Goal: Task Accomplishment & Management: Complete application form

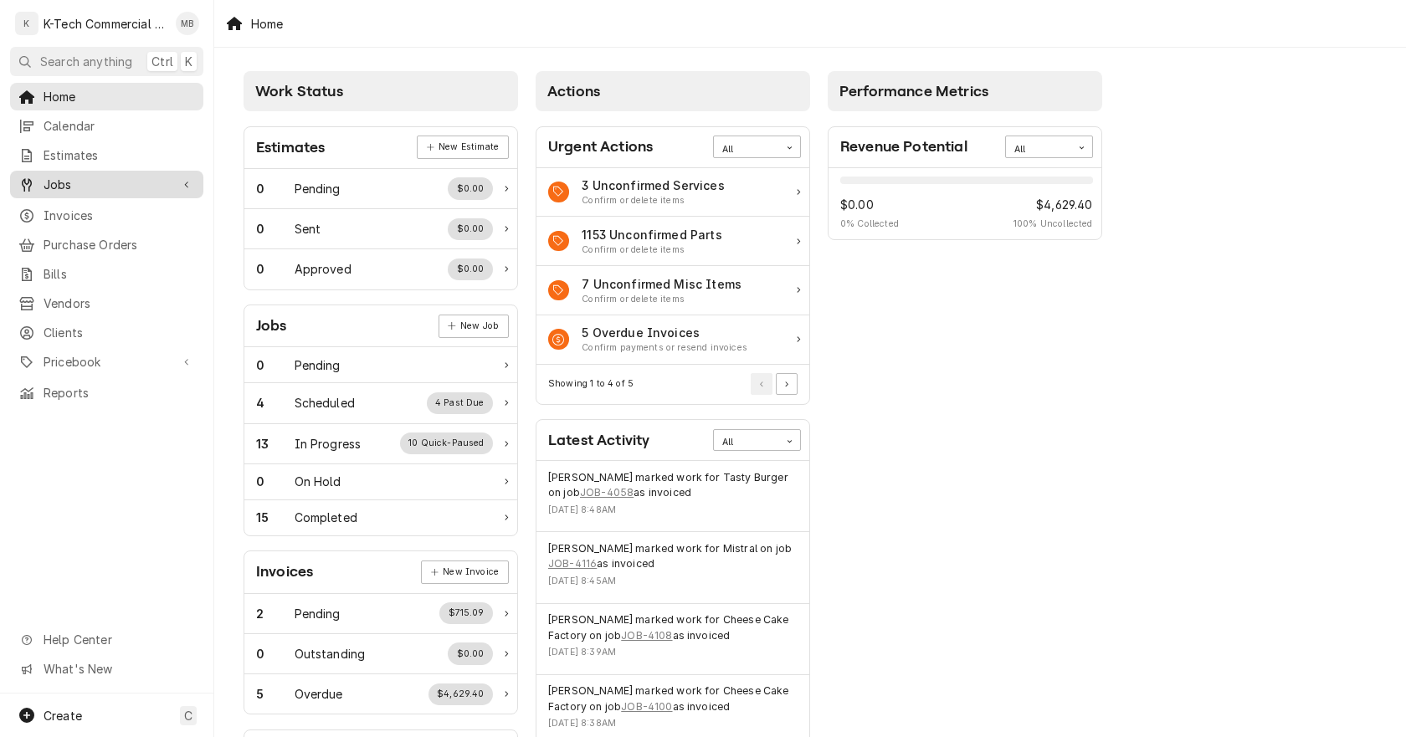
click at [69, 176] on span "Jobs" at bounding box center [107, 185] width 126 height 18
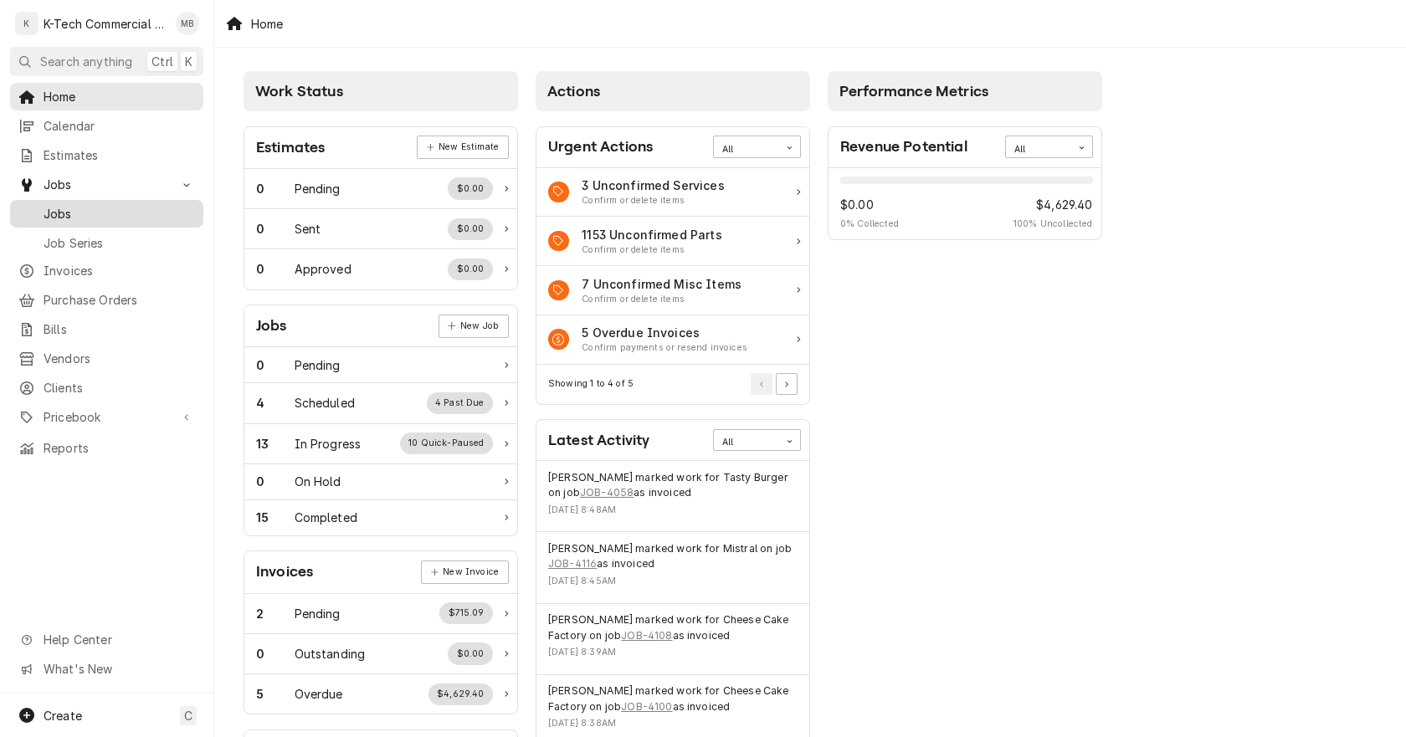
click at [104, 205] on span "Jobs" at bounding box center [119, 214] width 151 height 18
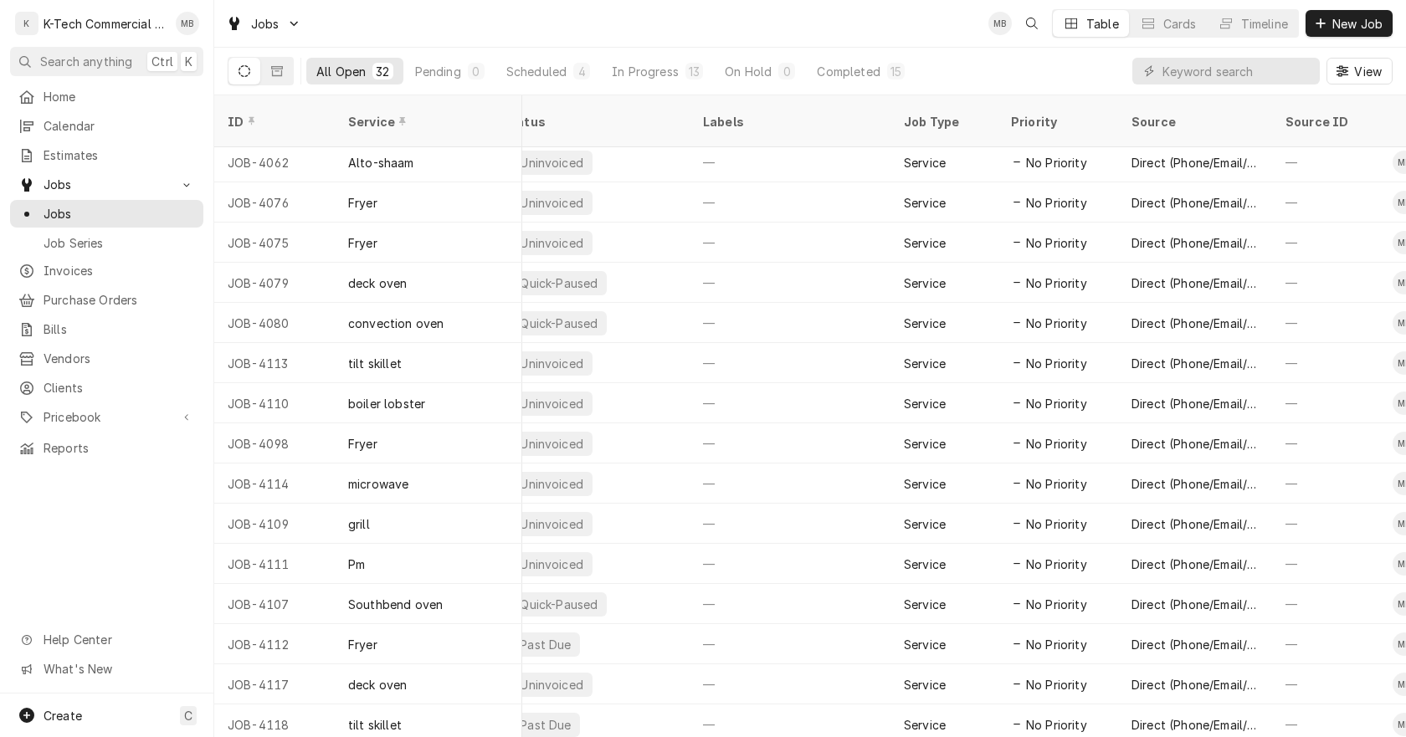
scroll to position [688, 0]
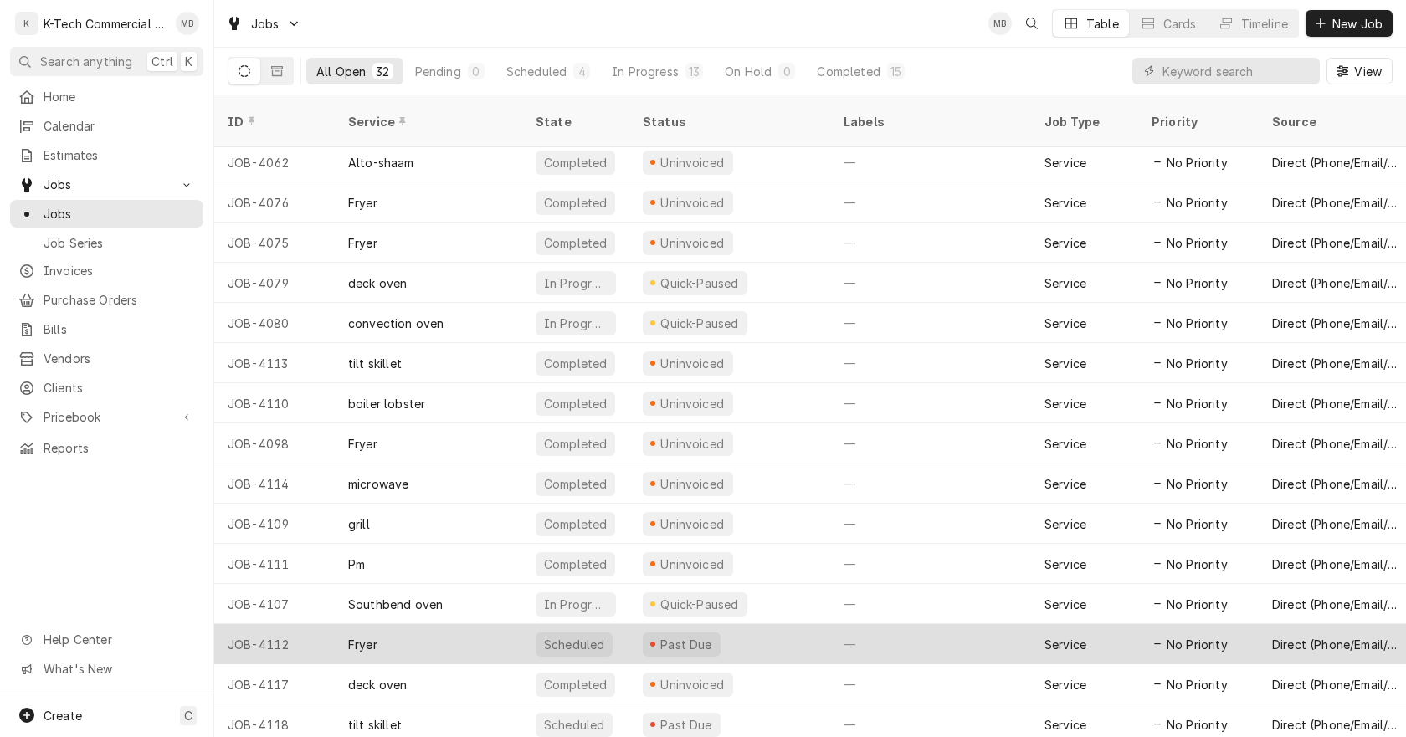
click at [457, 624] on div "Fryer" at bounding box center [428, 644] width 187 height 40
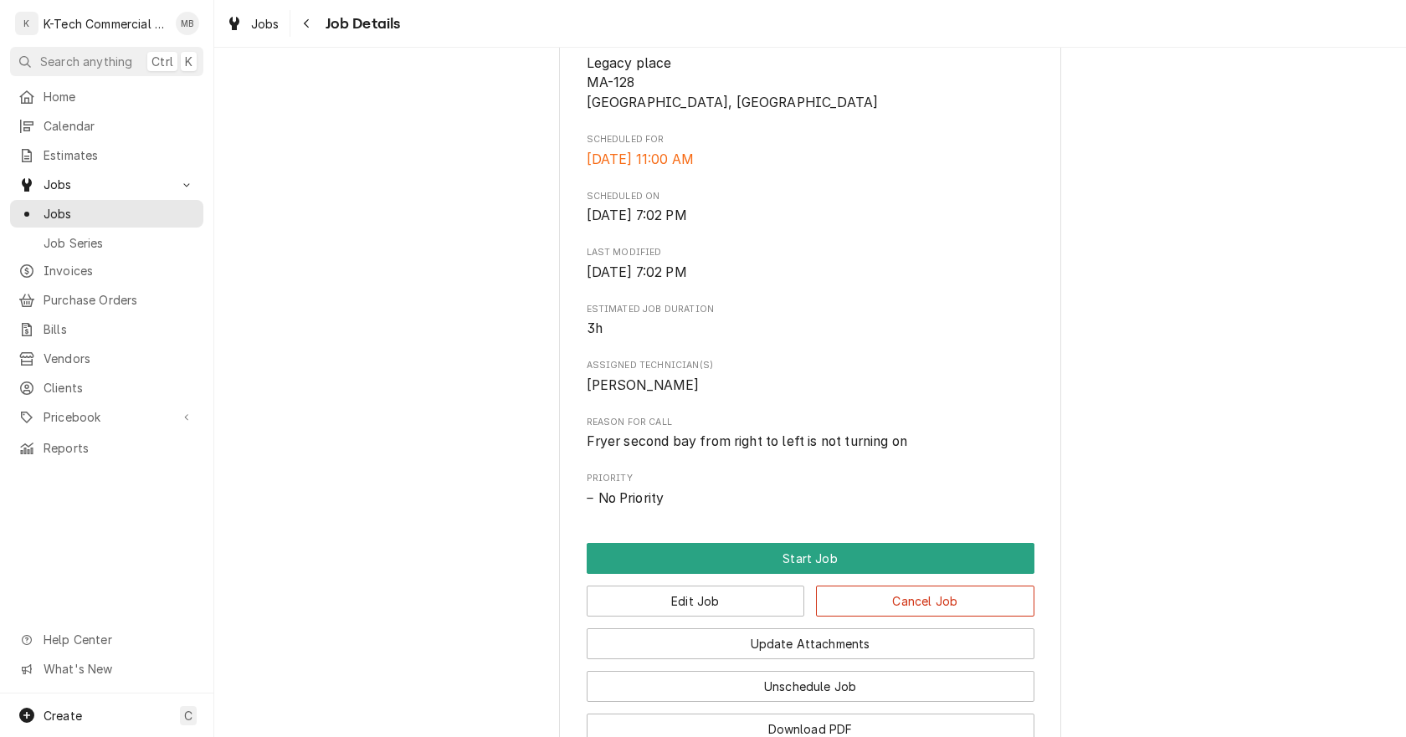
scroll to position [502, 0]
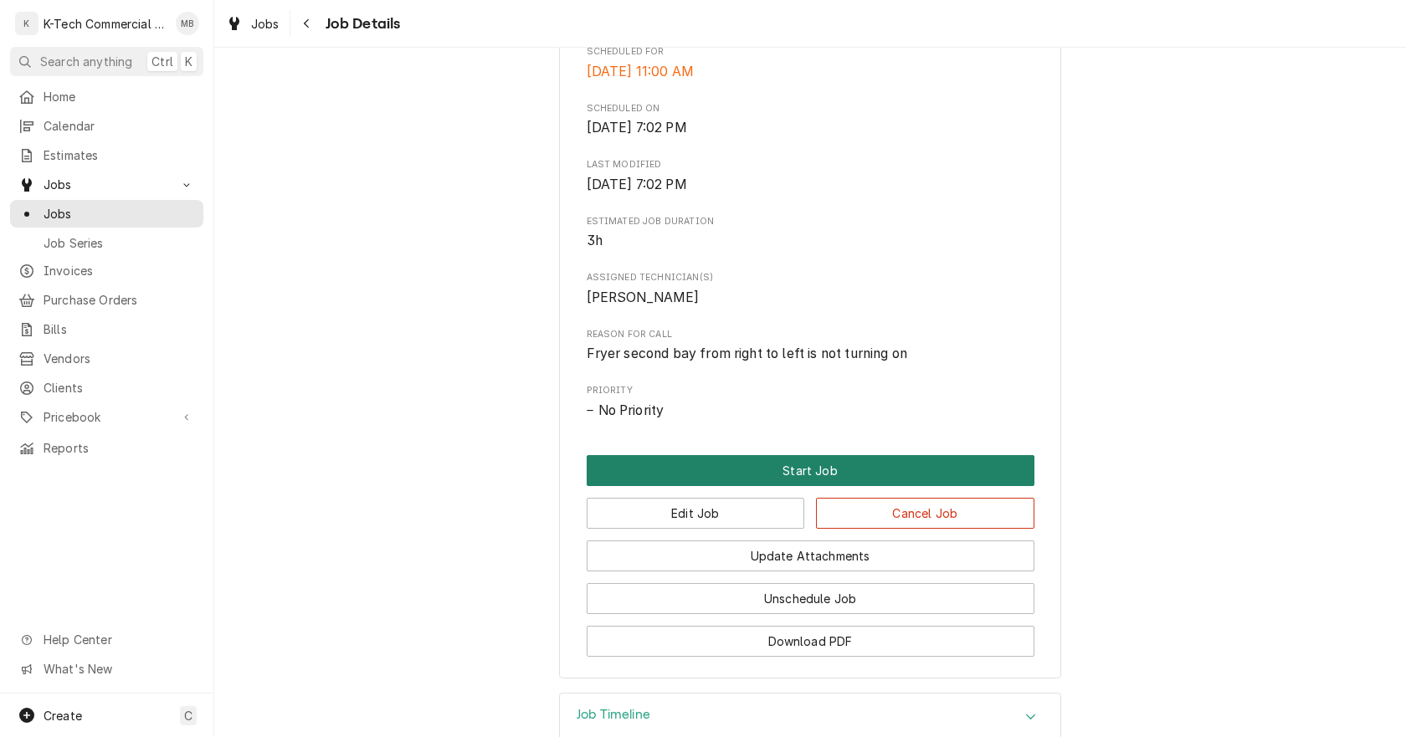
click at [802, 470] on button "Start Job" at bounding box center [811, 470] width 448 height 31
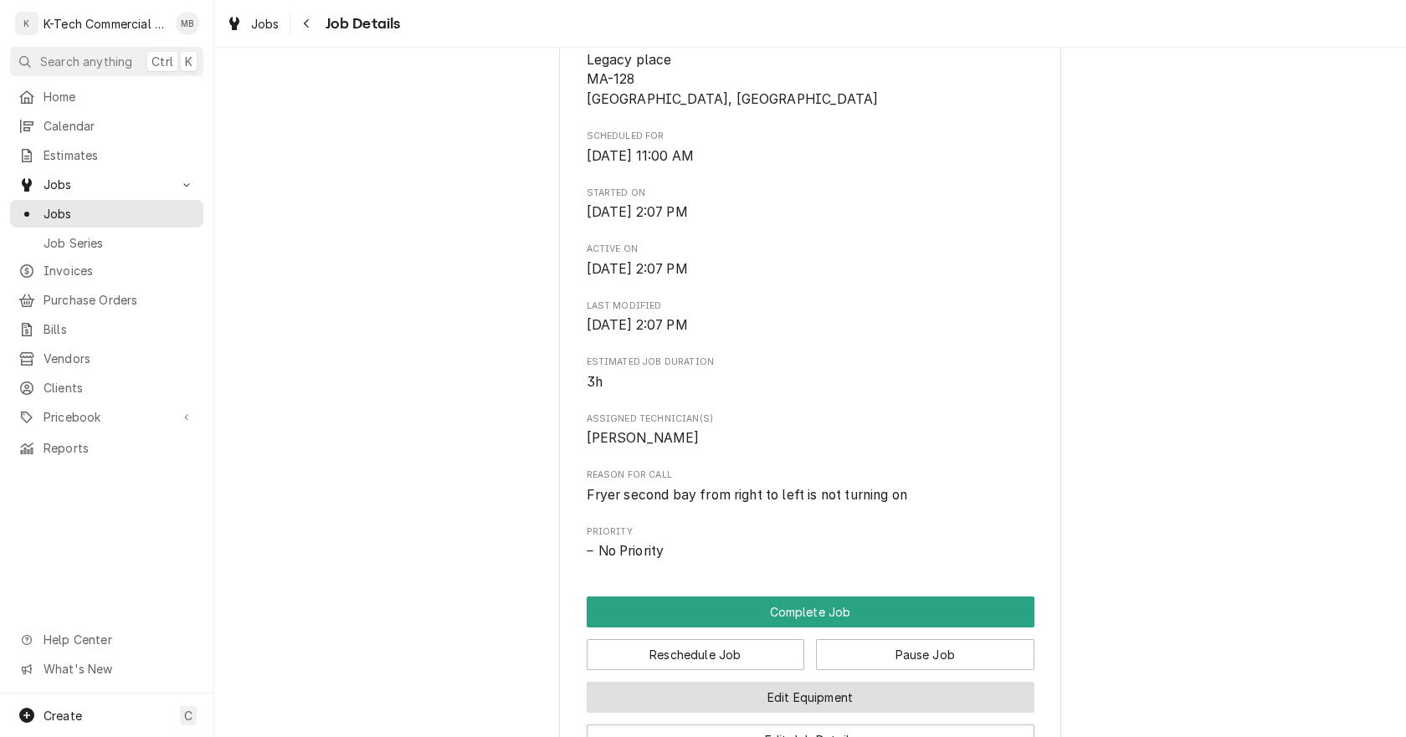
scroll to position [586, 0]
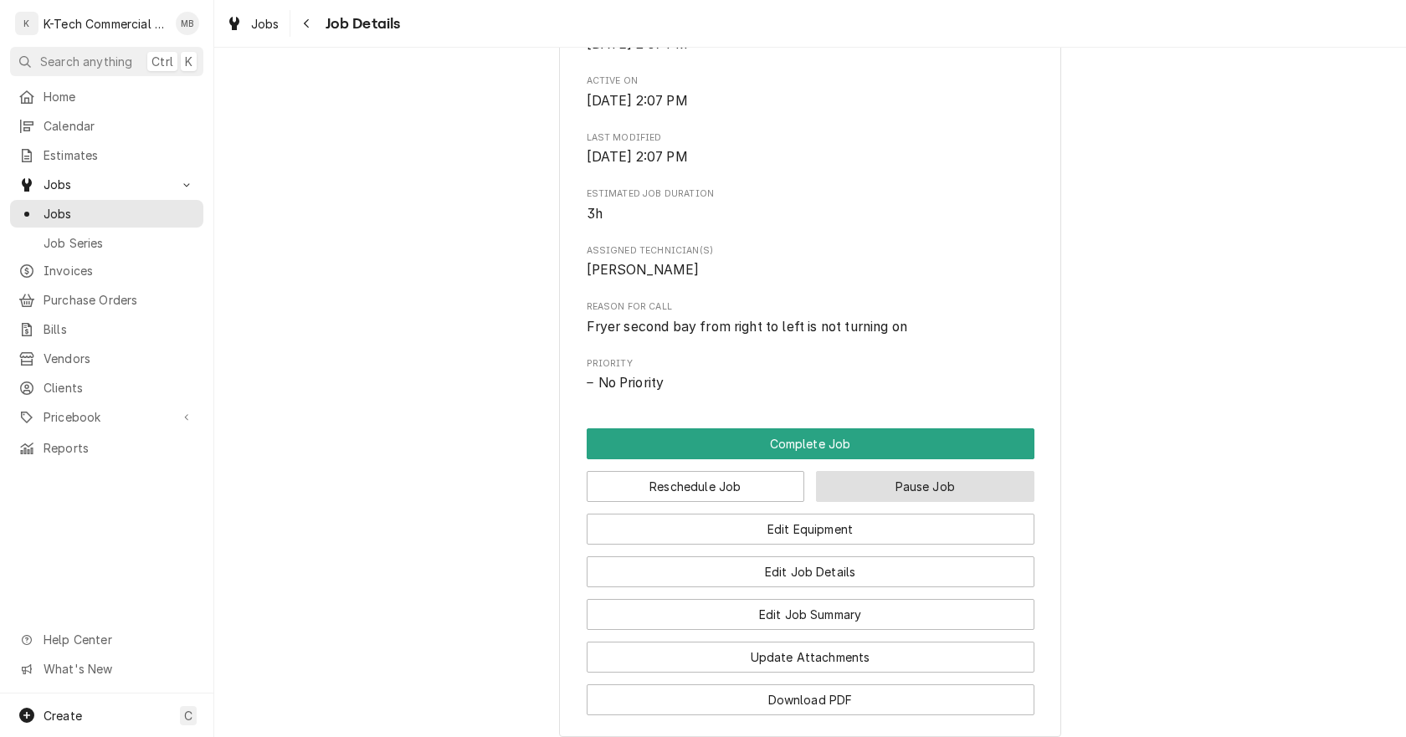
click at [977, 497] on button "Pause Job" at bounding box center [925, 486] width 218 height 31
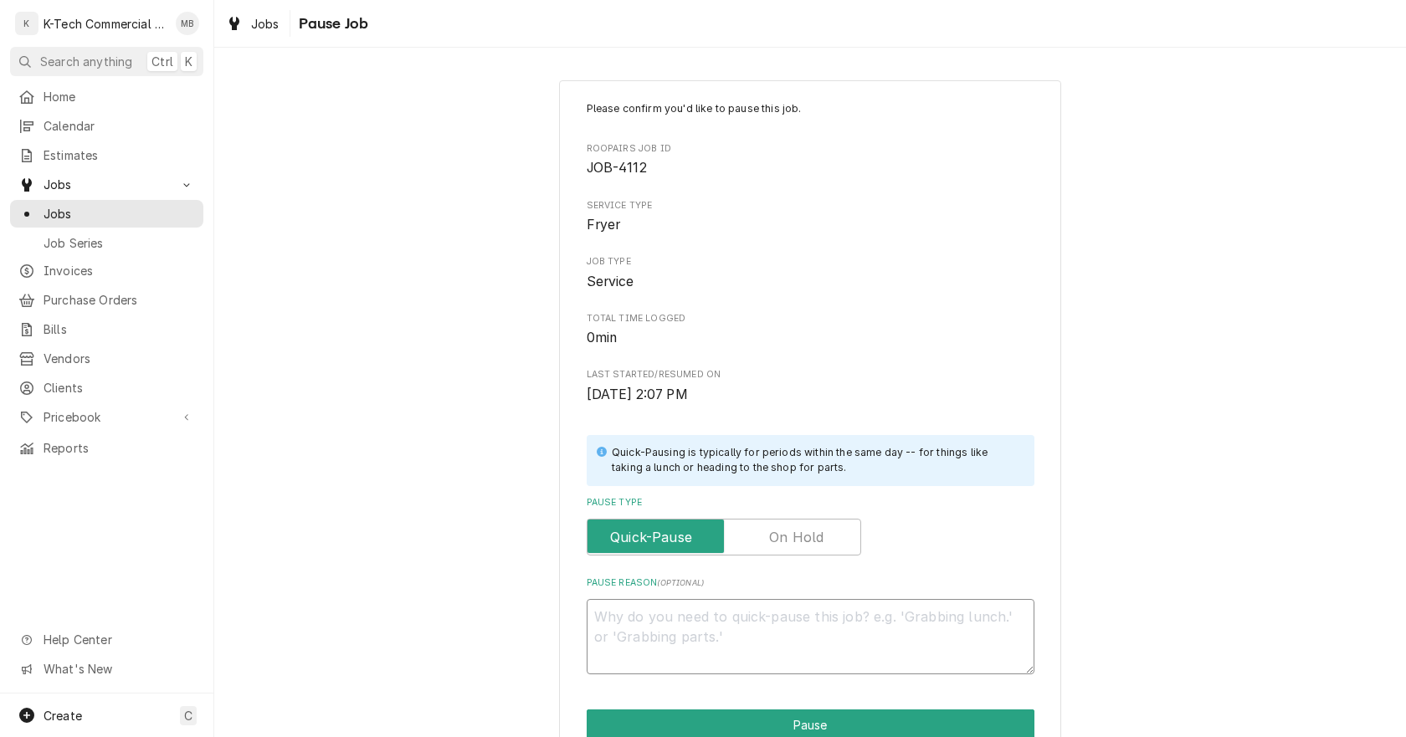
click at [735, 606] on textarea "Pause Reason ( optional )" at bounding box center [811, 636] width 448 height 75
type textarea "x"
type textarea "N"
type textarea "x"
type textarea "Ne"
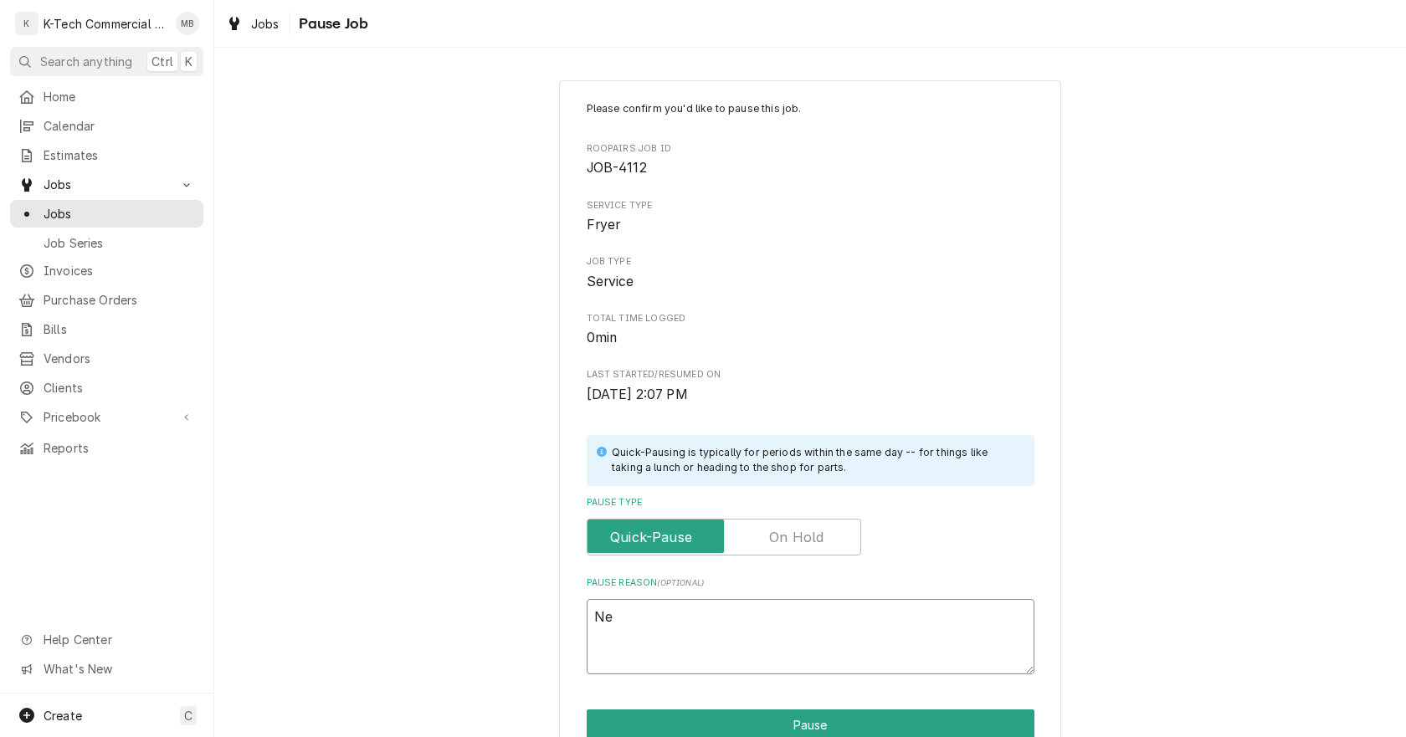
type textarea "x"
type textarea "Nee"
type textarea "x"
type textarea "Need"
type textarea "x"
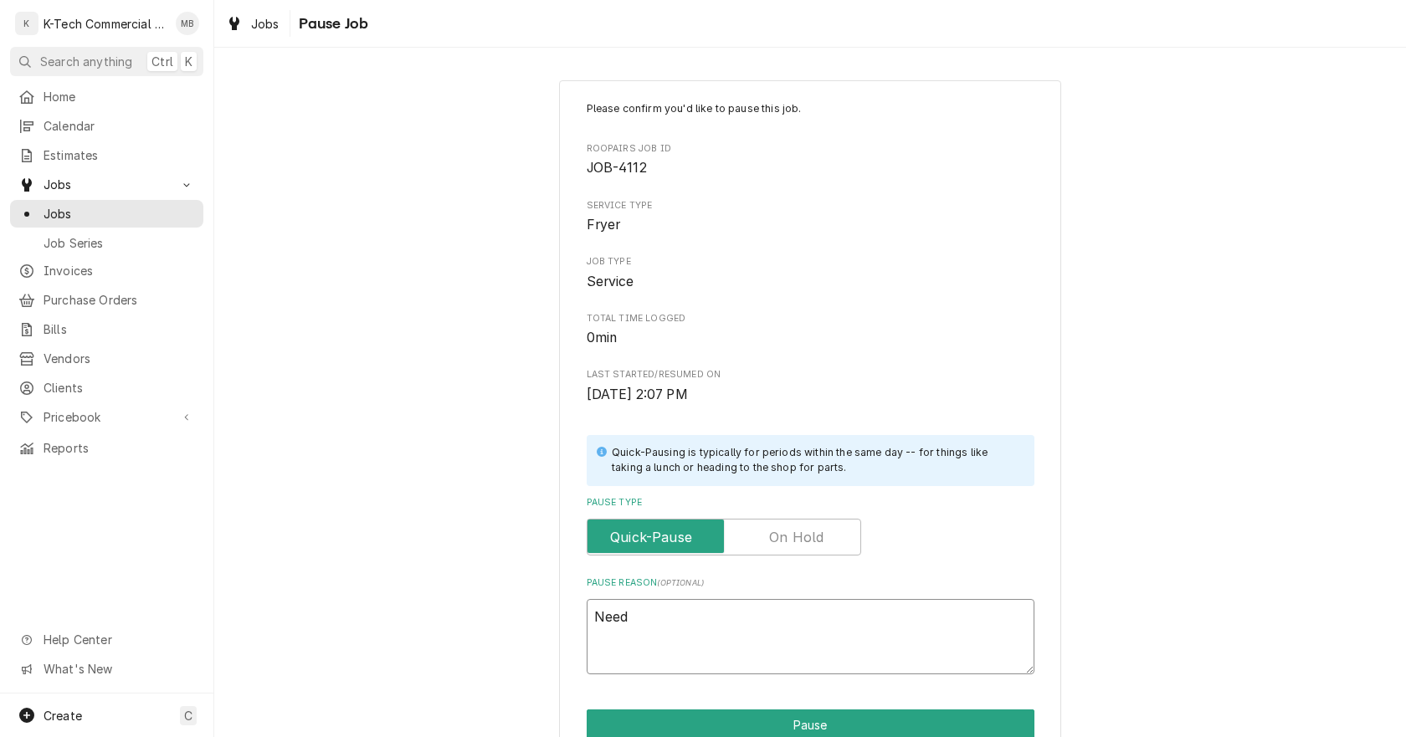
type textarea "Need"
type textarea "x"
type textarea "Need m"
type textarea "x"
type textarea "Need mo"
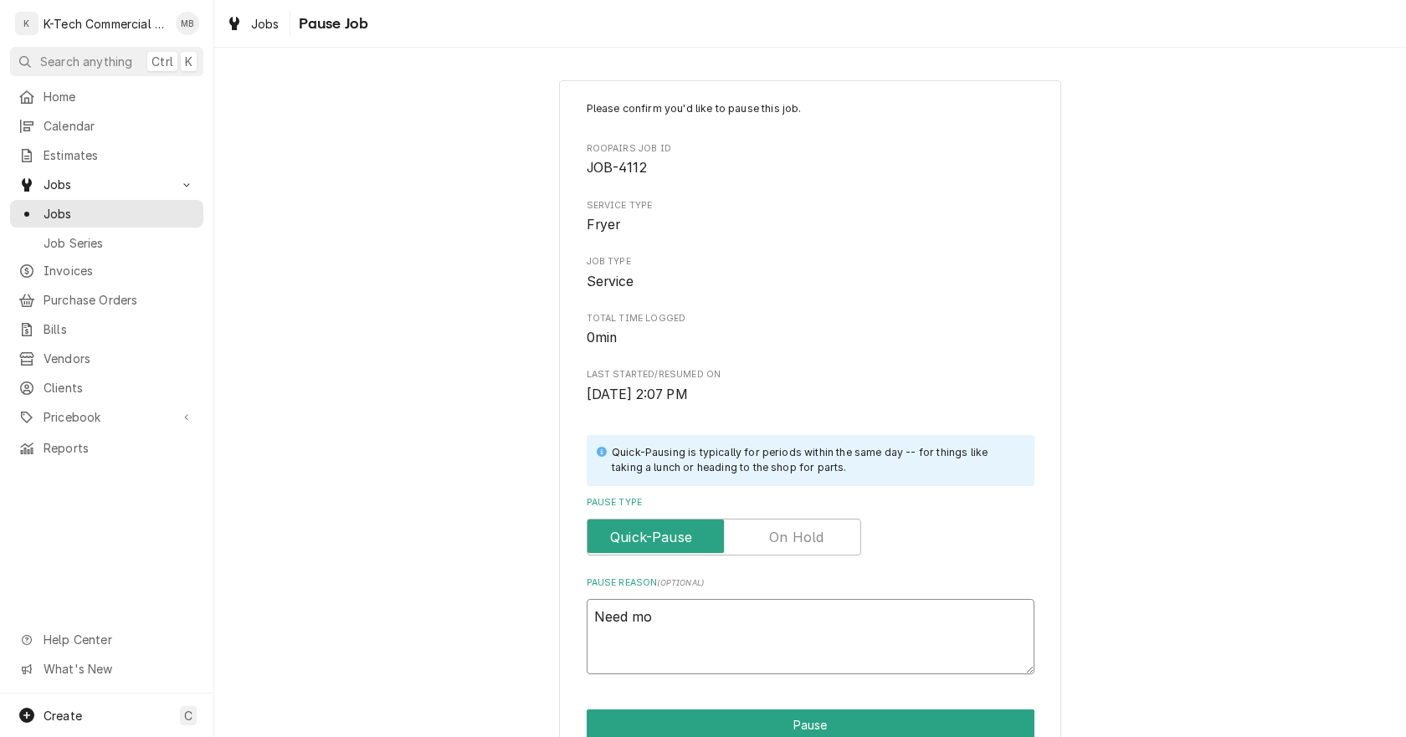
type textarea "x"
type textarea "Need mor"
type textarea "x"
type textarea "Need more"
type textarea "x"
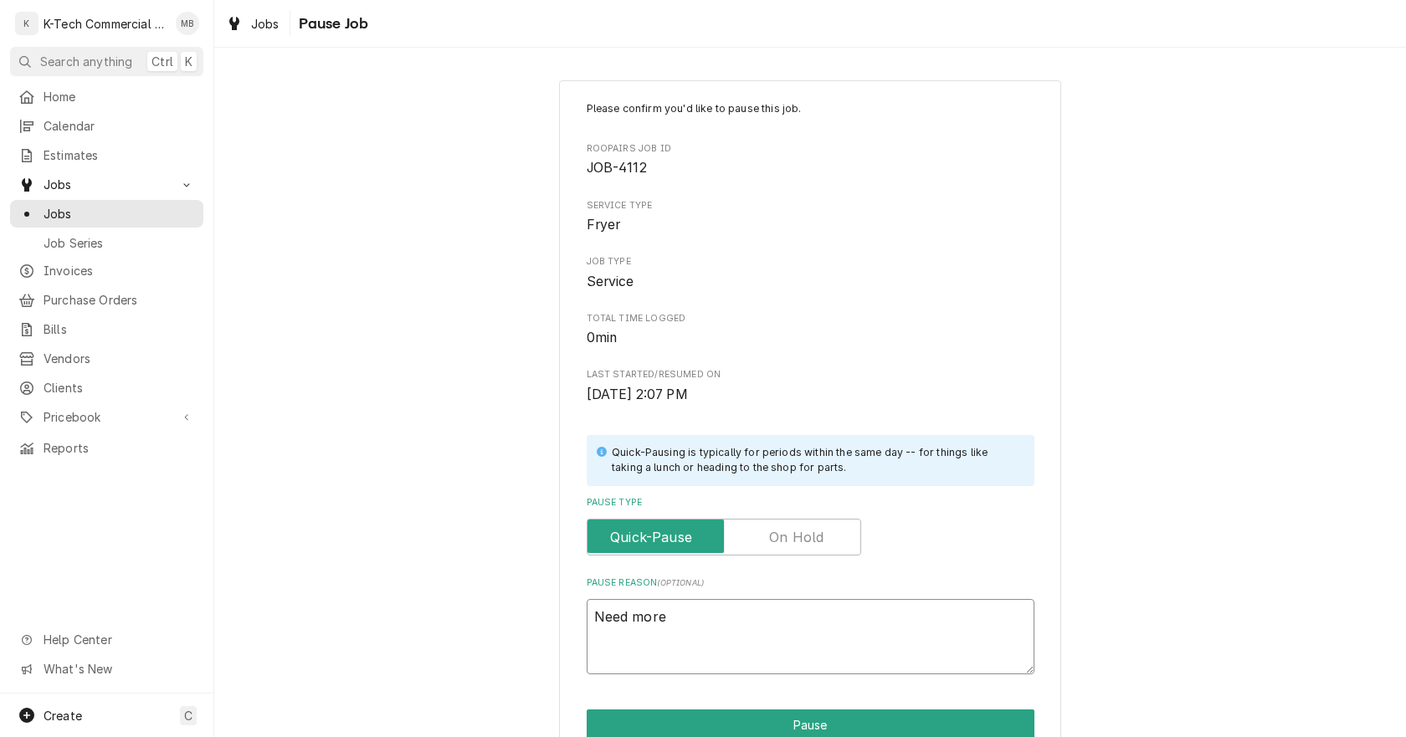
type textarea "Need more"
type textarea "x"
type textarea "Need more p"
type textarea "x"
type textarea "Need more pa"
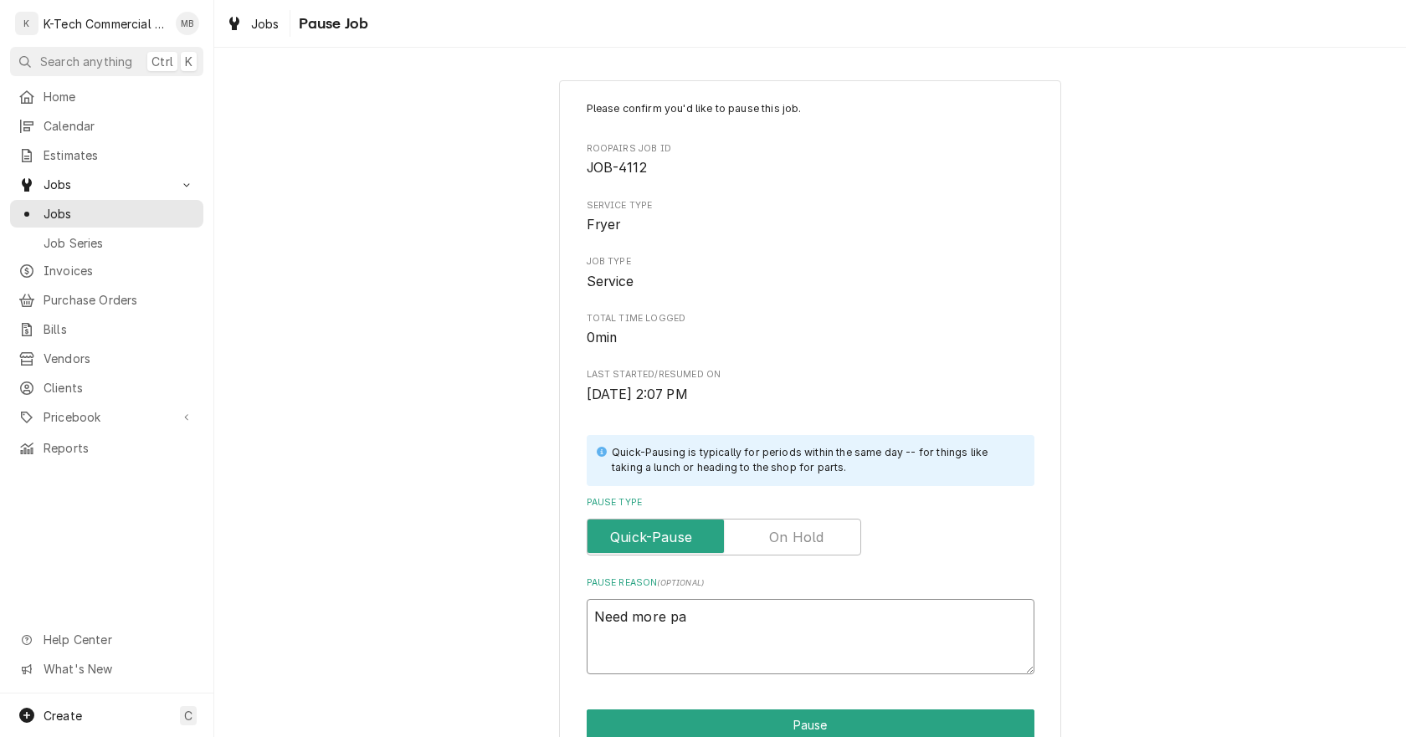
type textarea "x"
type textarea "Need more par"
type textarea "x"
type textarea "Need more part"
type textarea "x"
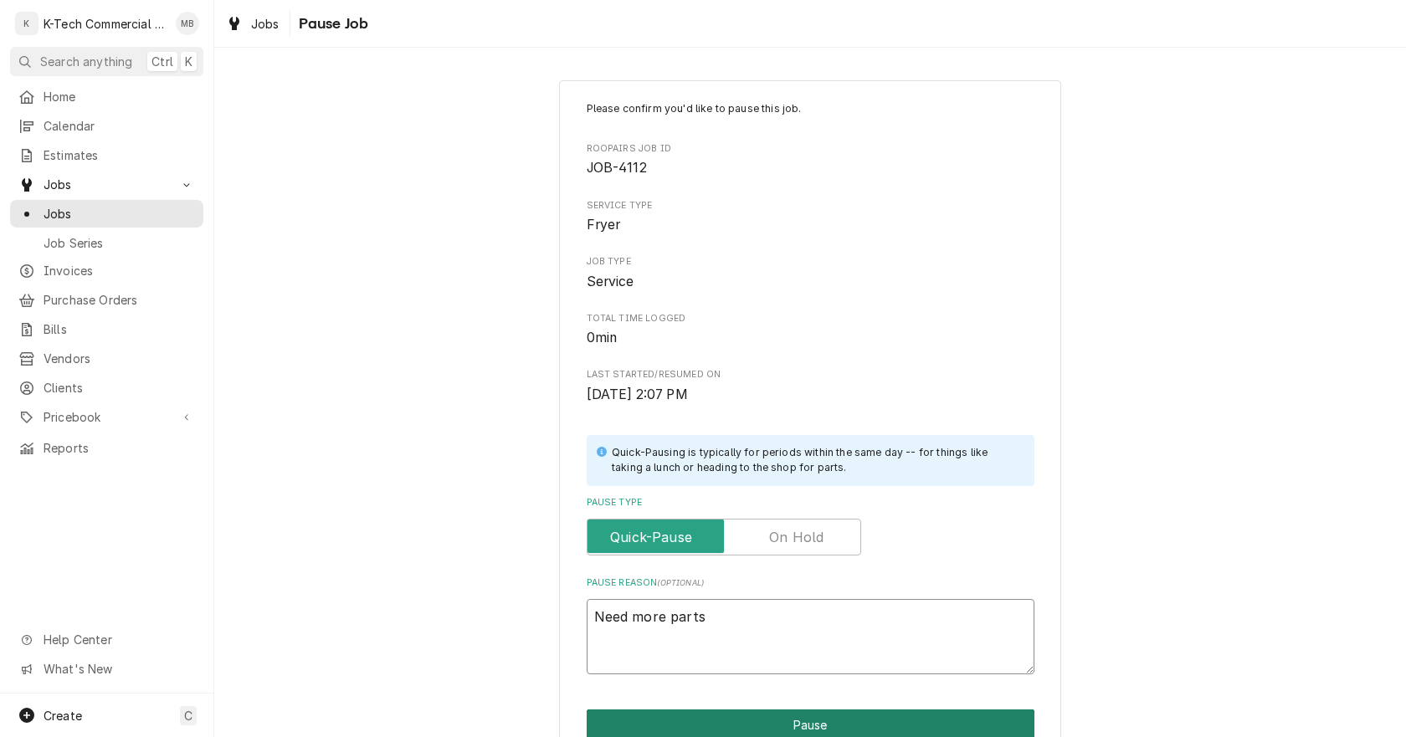
type textarea "Need more parts"
click at [741, 724] on button "Pause" at bounding box center [811, 725] width 448 height 31
type textarea "x"
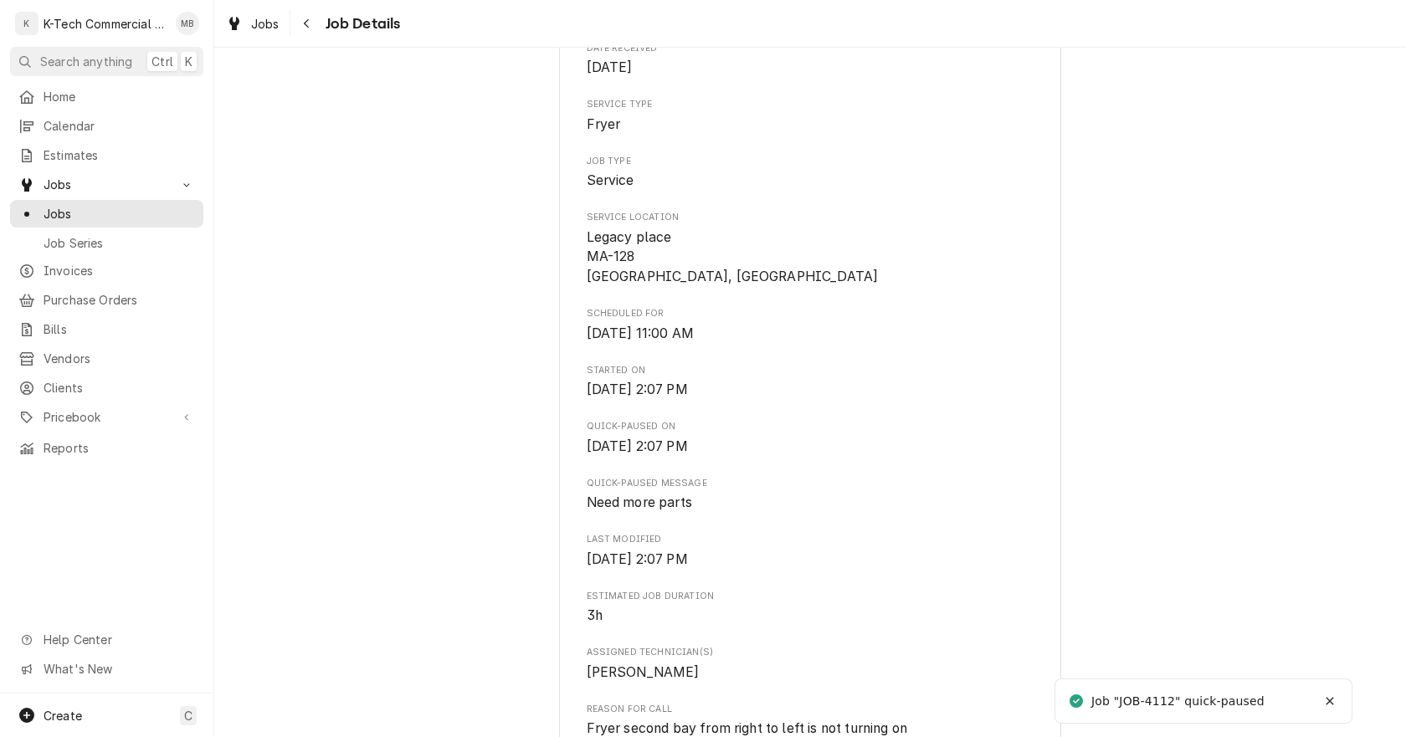
scroll to position [502, 0]
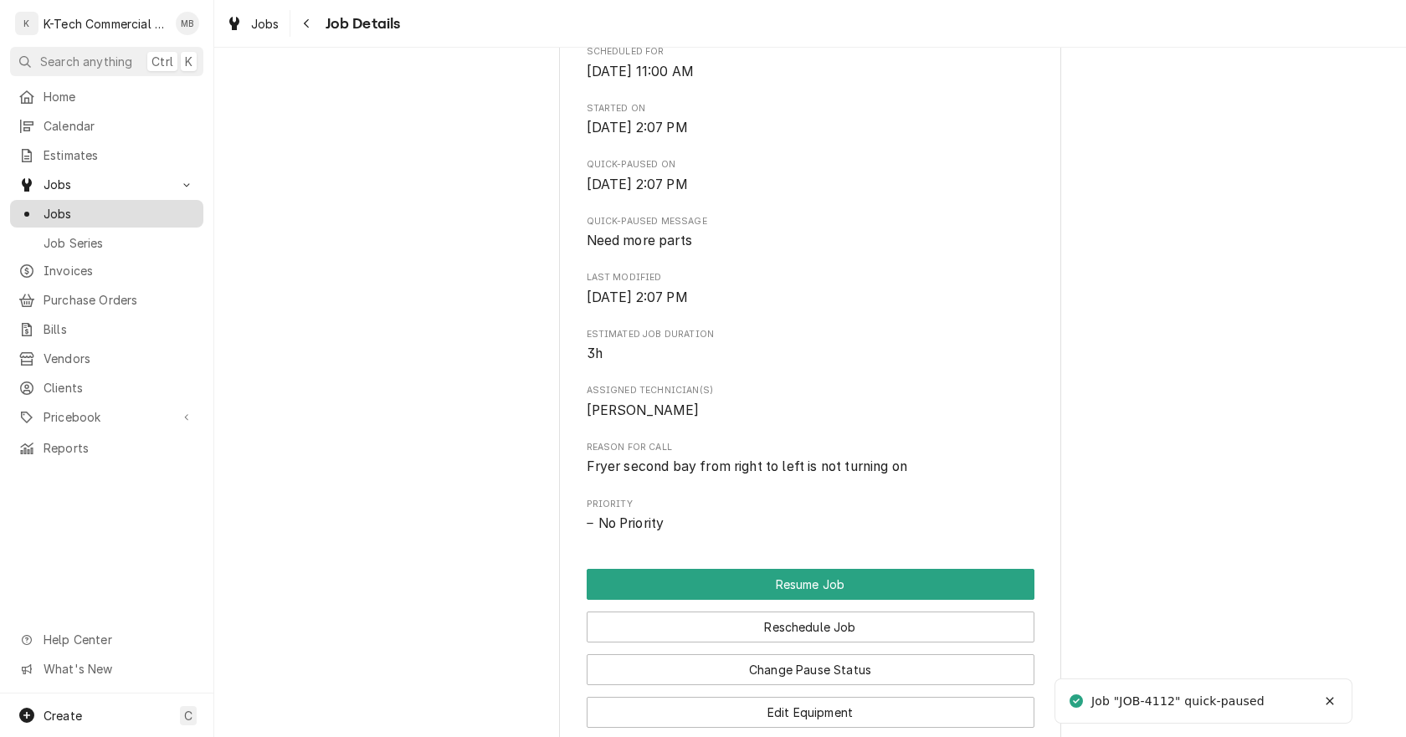
click at [85, 205] on span "Jobs" at bounding box center [119, 214] width 151 height 18
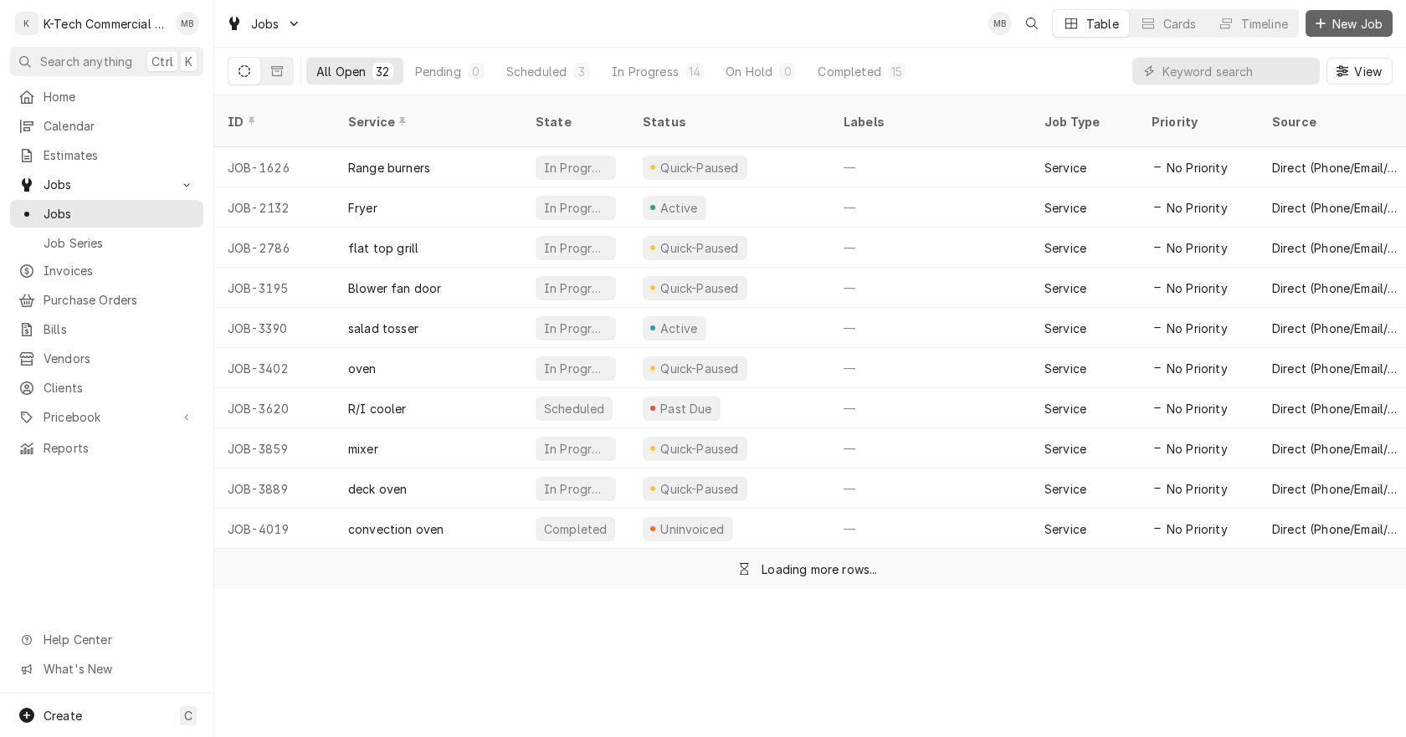
click at [1350, 20] on span "New Job" at bounding box center [1357, 24] width 57 height 18
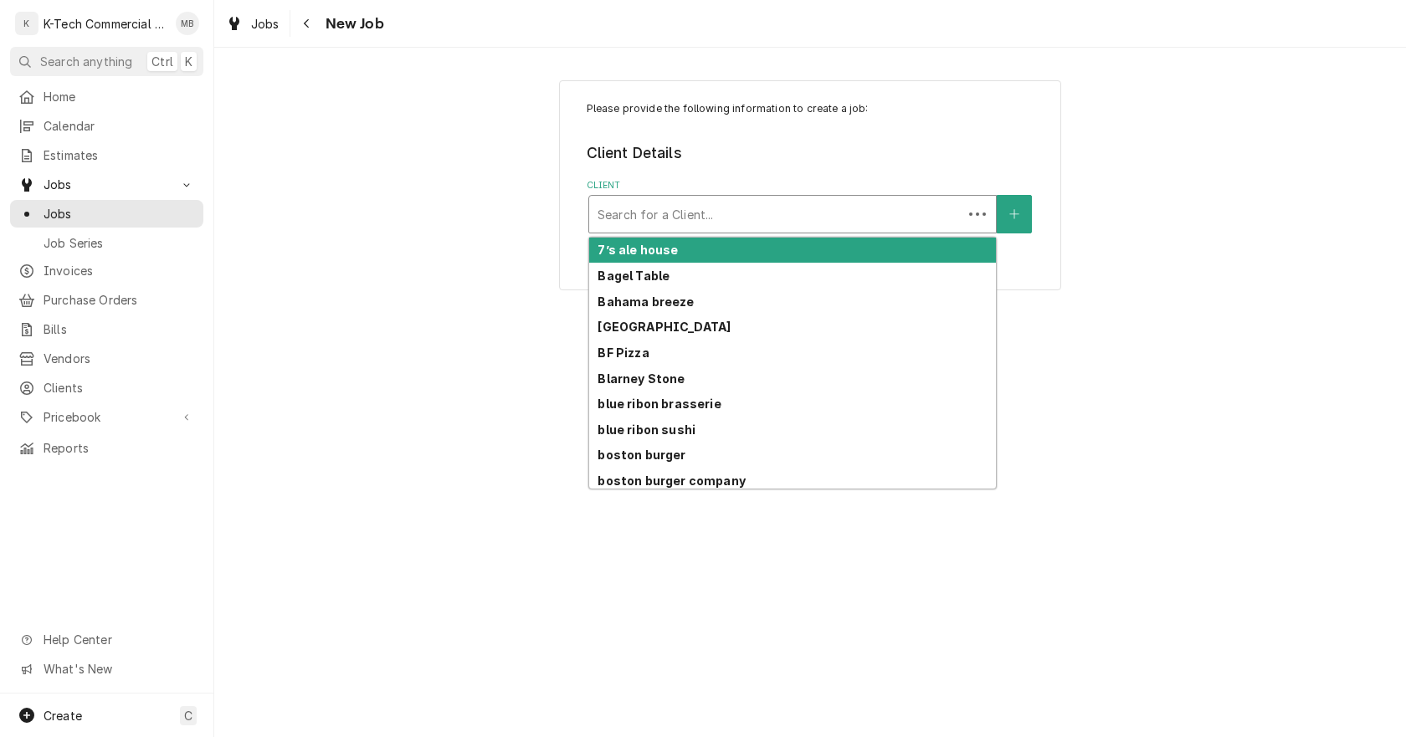
click at [745, 218] on div "Client" at bounding box center [775, 214] width 356 height 30
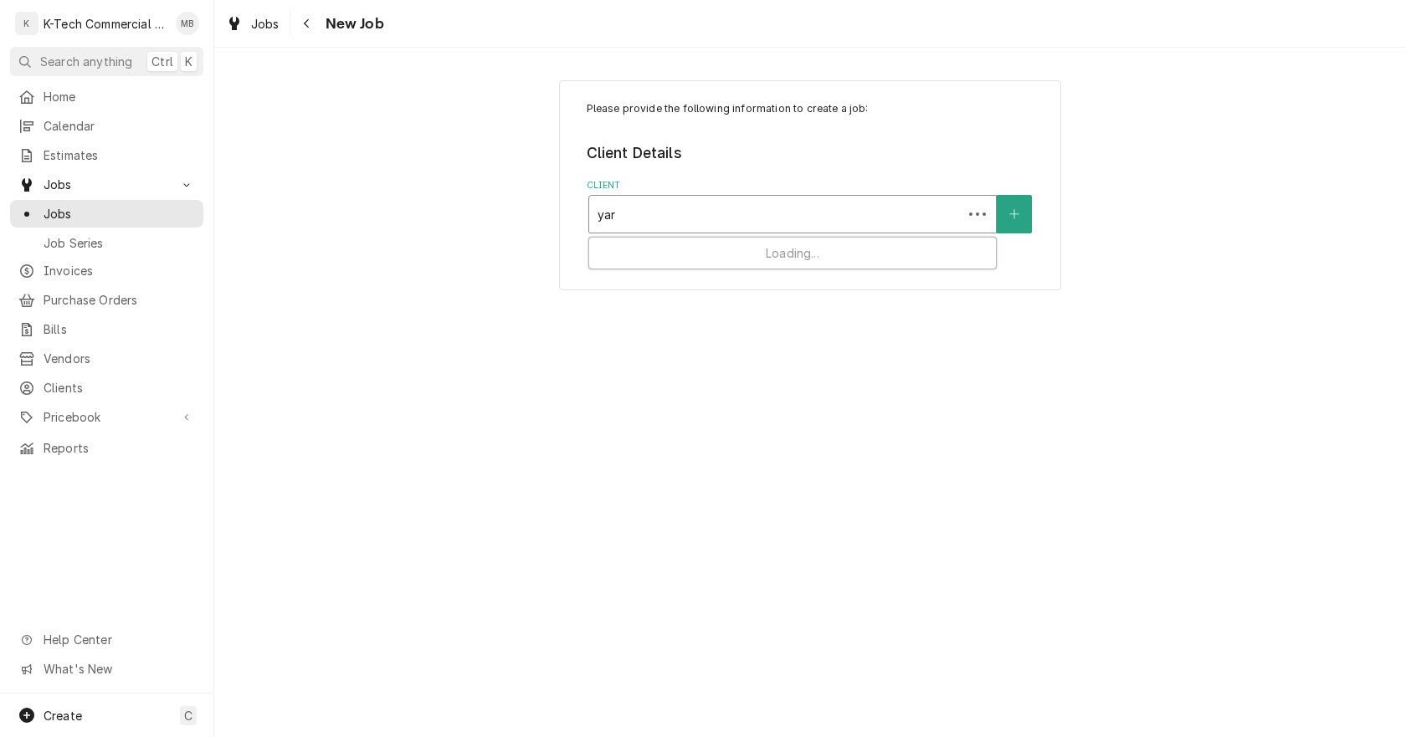
type input "yard"
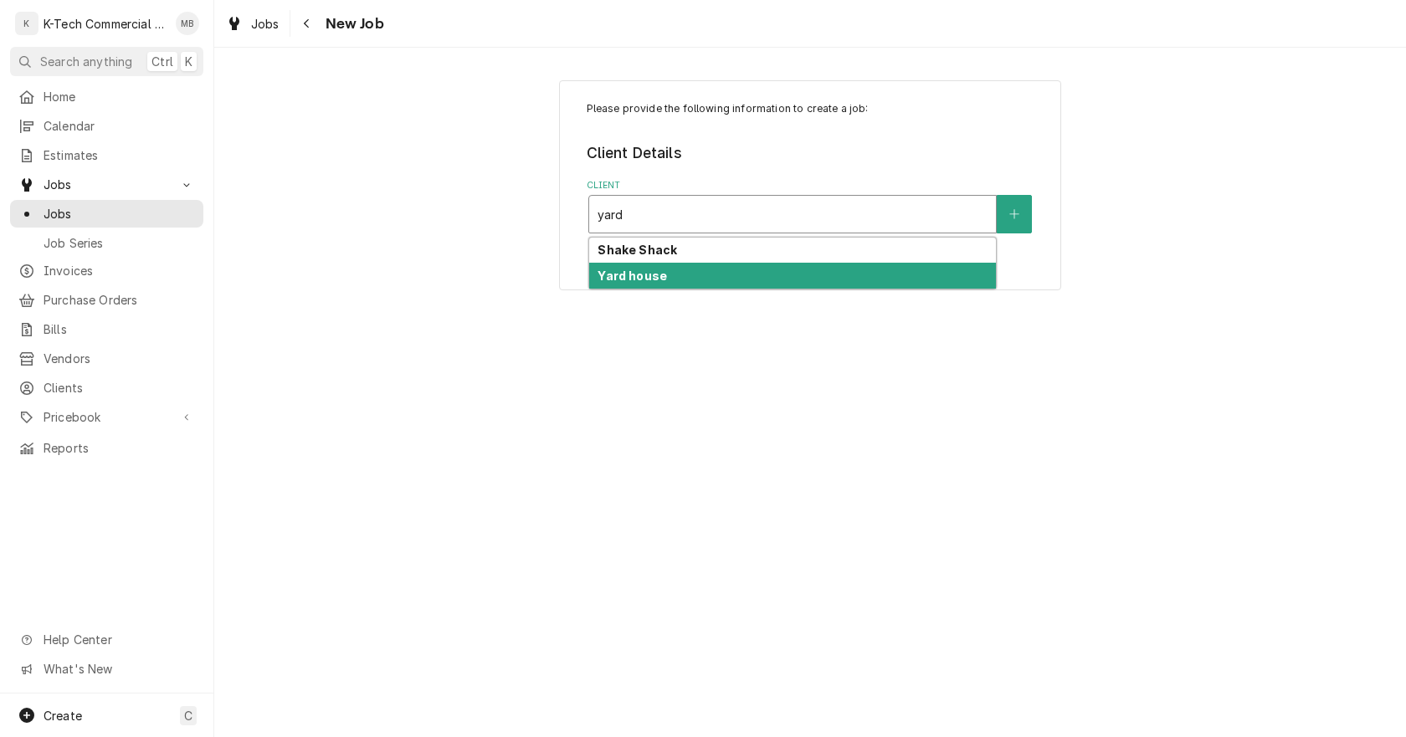
click at [688, 273] on div "Yard house" at bounding box center [792, 276] width 407 height 26
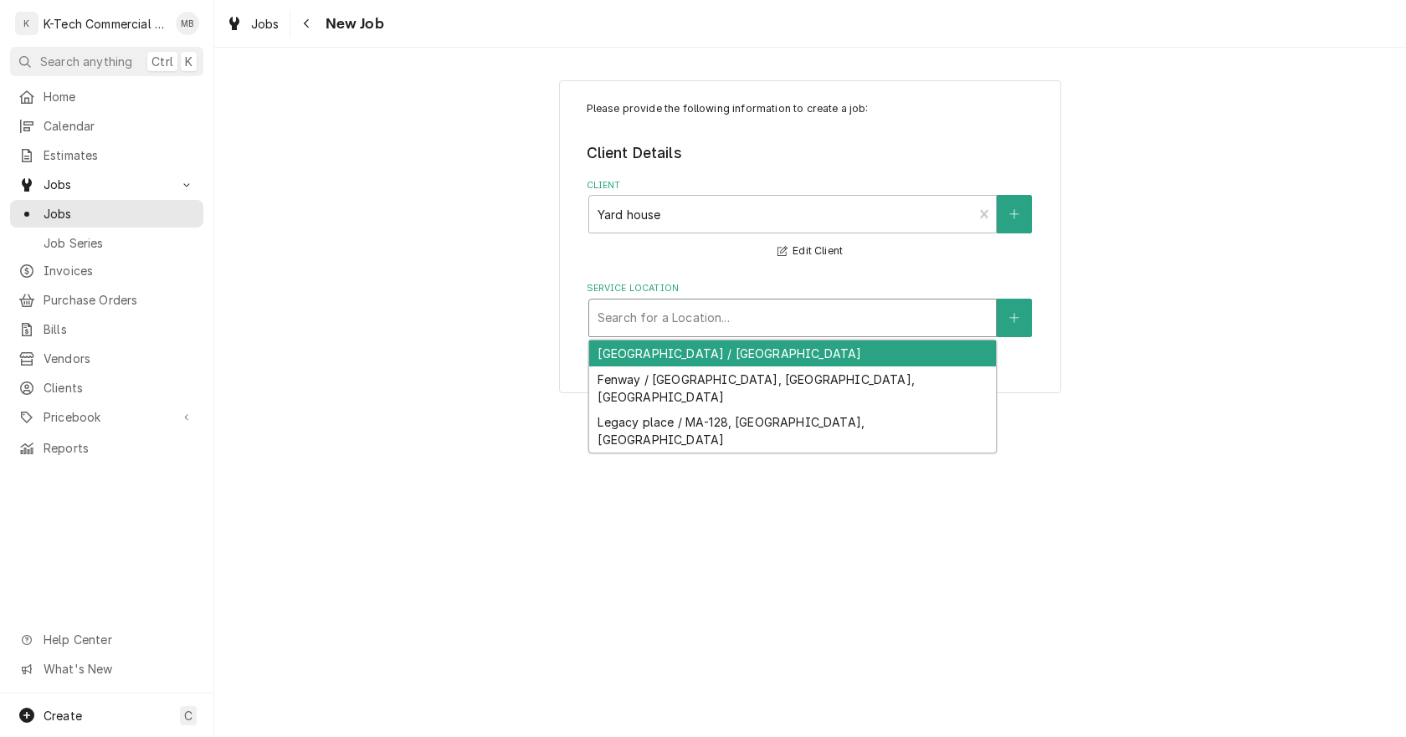
click at [658, 314] on div "Service Location" at bounding box center [792, 318] width 390 height 30
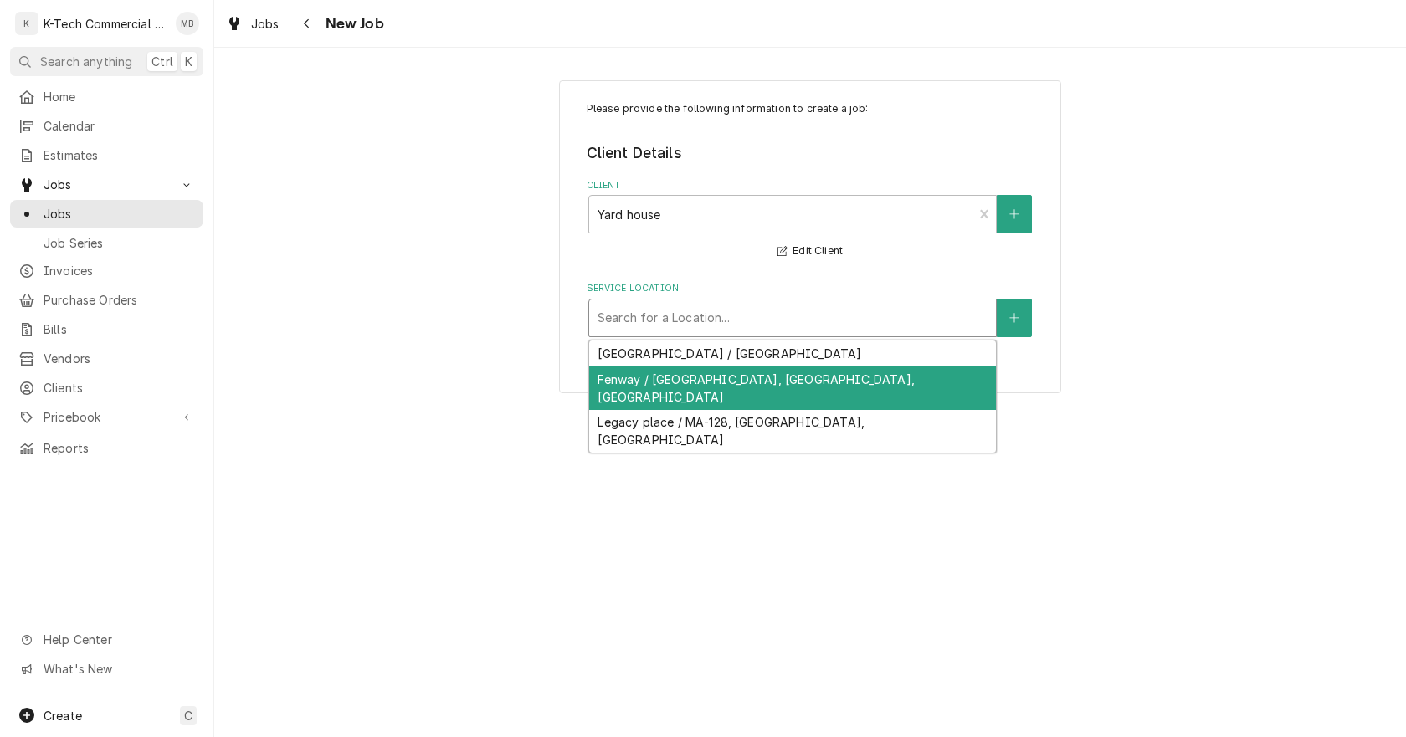
click at [689, 378] on div "Fenway / [GEOGRAPHIC_DATA], [GEOGRAPHIC_DATA], [GEOGRAPHIC_DATA]" at bounding box center [792, 388] width 407 height 44
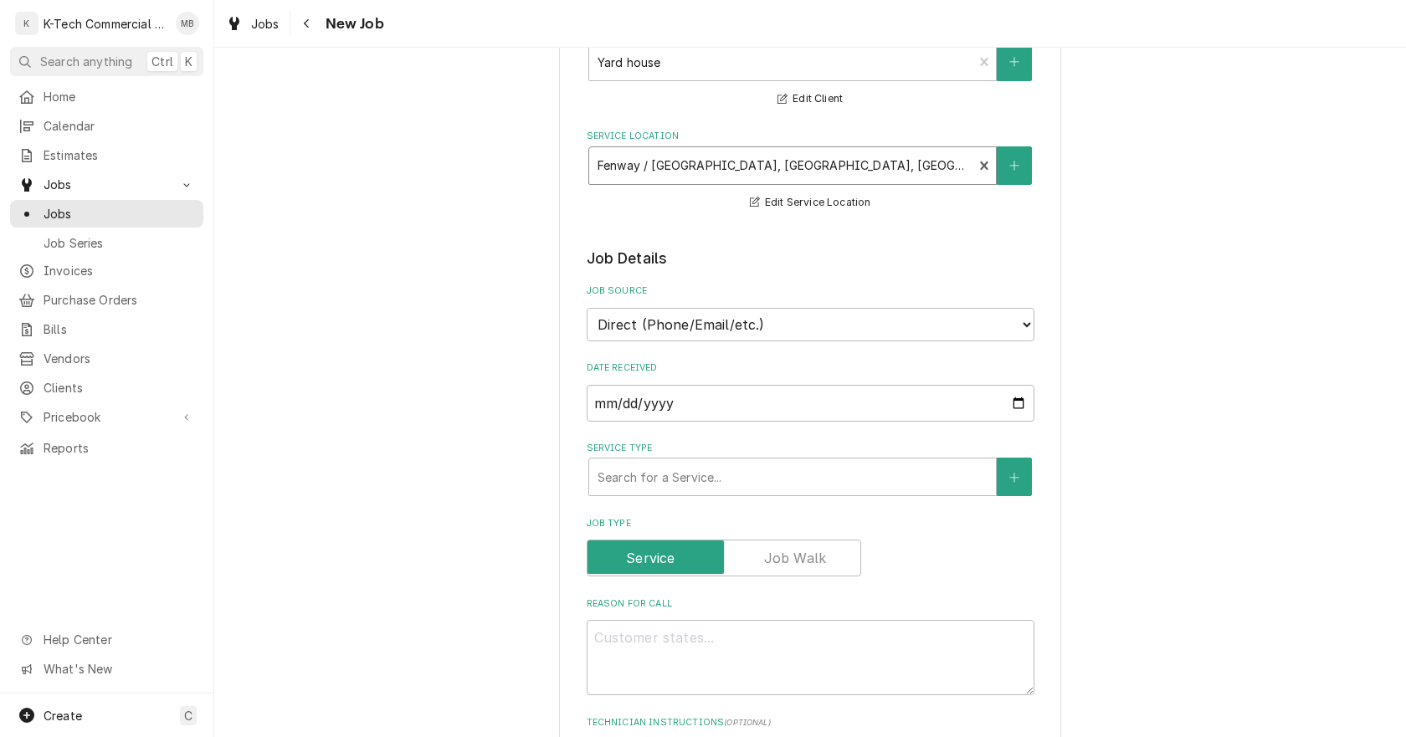
scroll to position [167, 0]
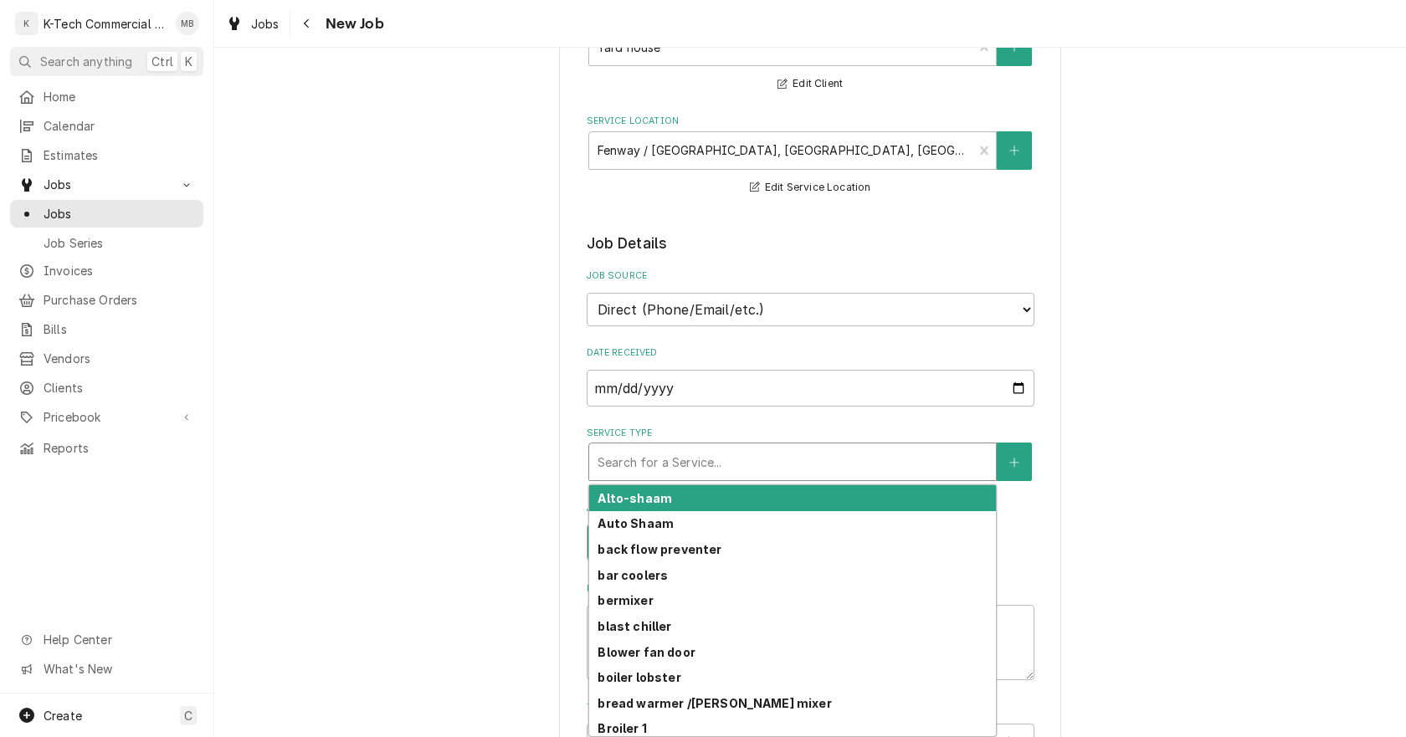
click at [711, 464] on div "Service Type" at bounding box center [792, 462] width 390 height 30
type textarea "x"
type input "f"
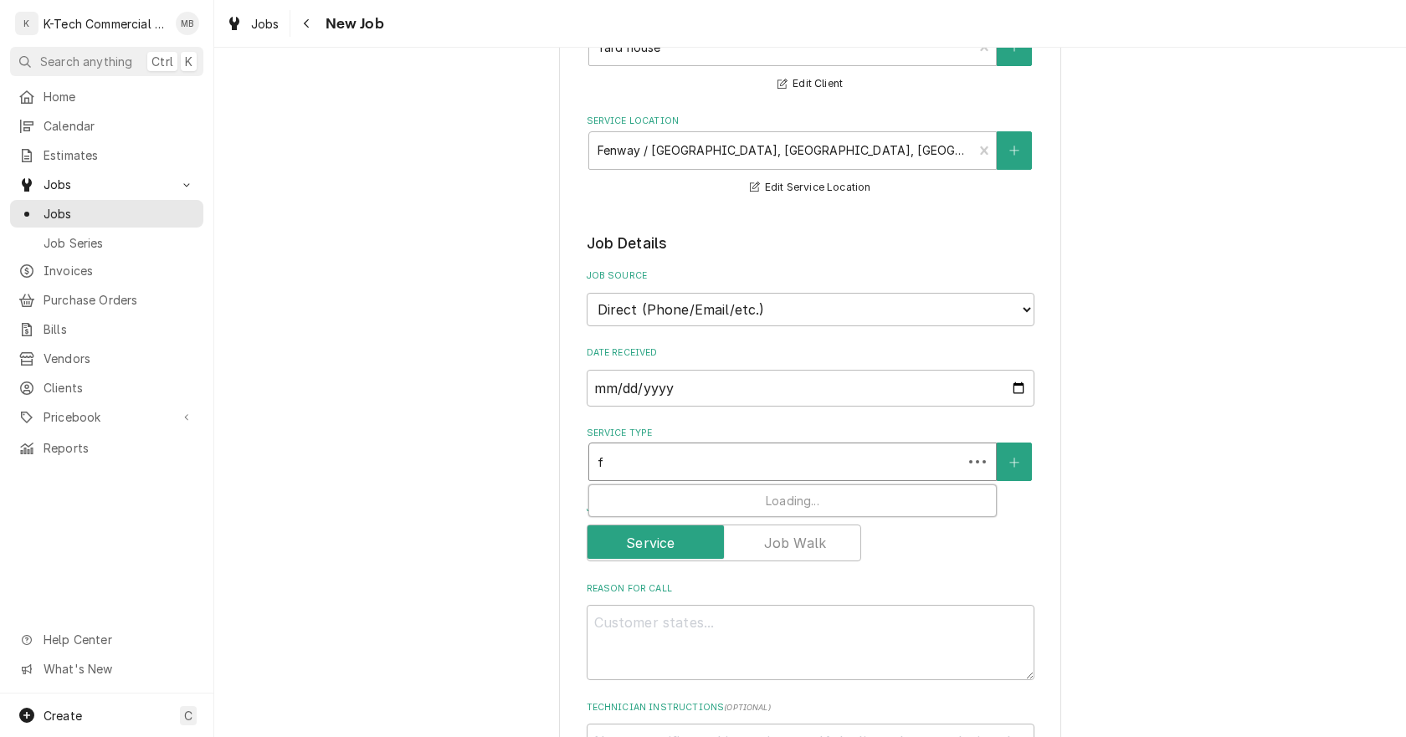
type textarea "x"
type input "fr"
type textarea "x"
type input "fry"
type textarea "x"
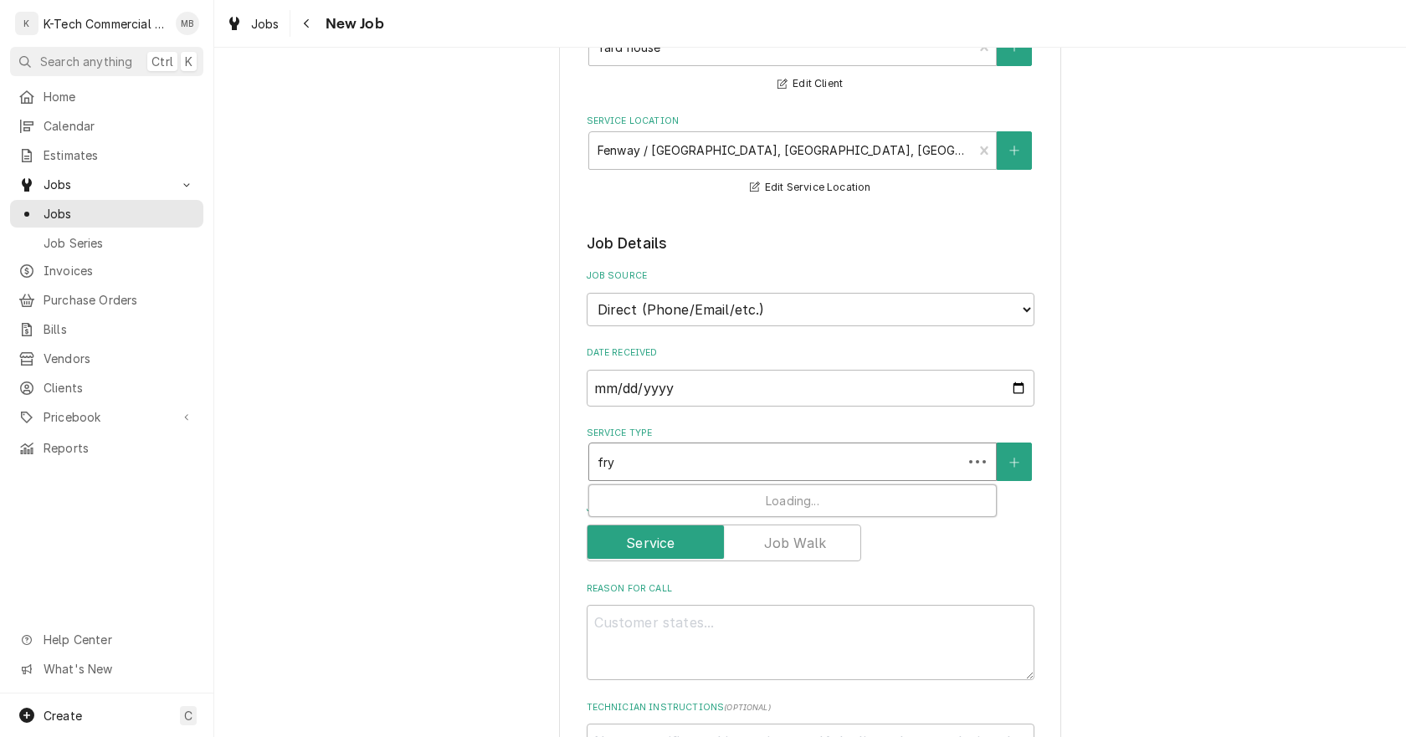
type input "[PERSON_NAME]"
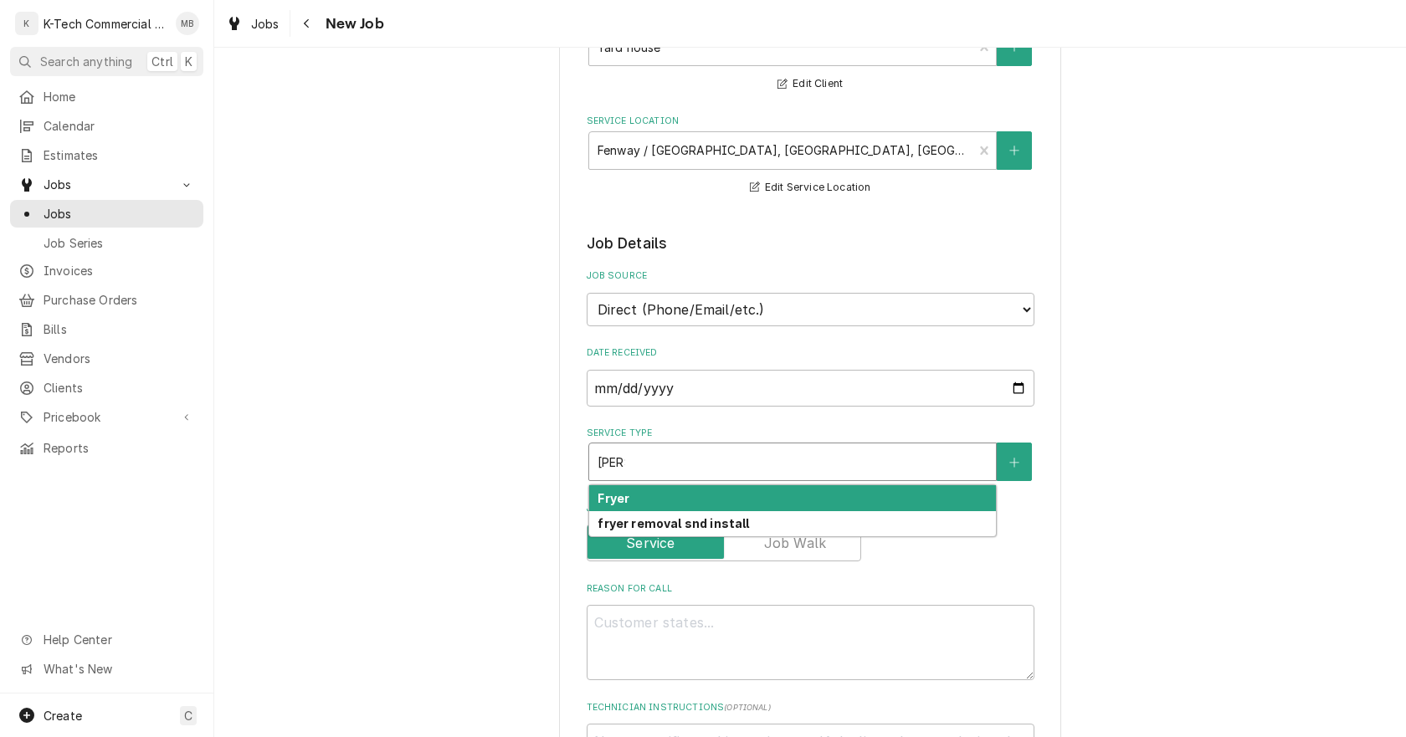
click at [657, 497] on div "Fryer" at bounding box center [792, 498] width 407 height 26
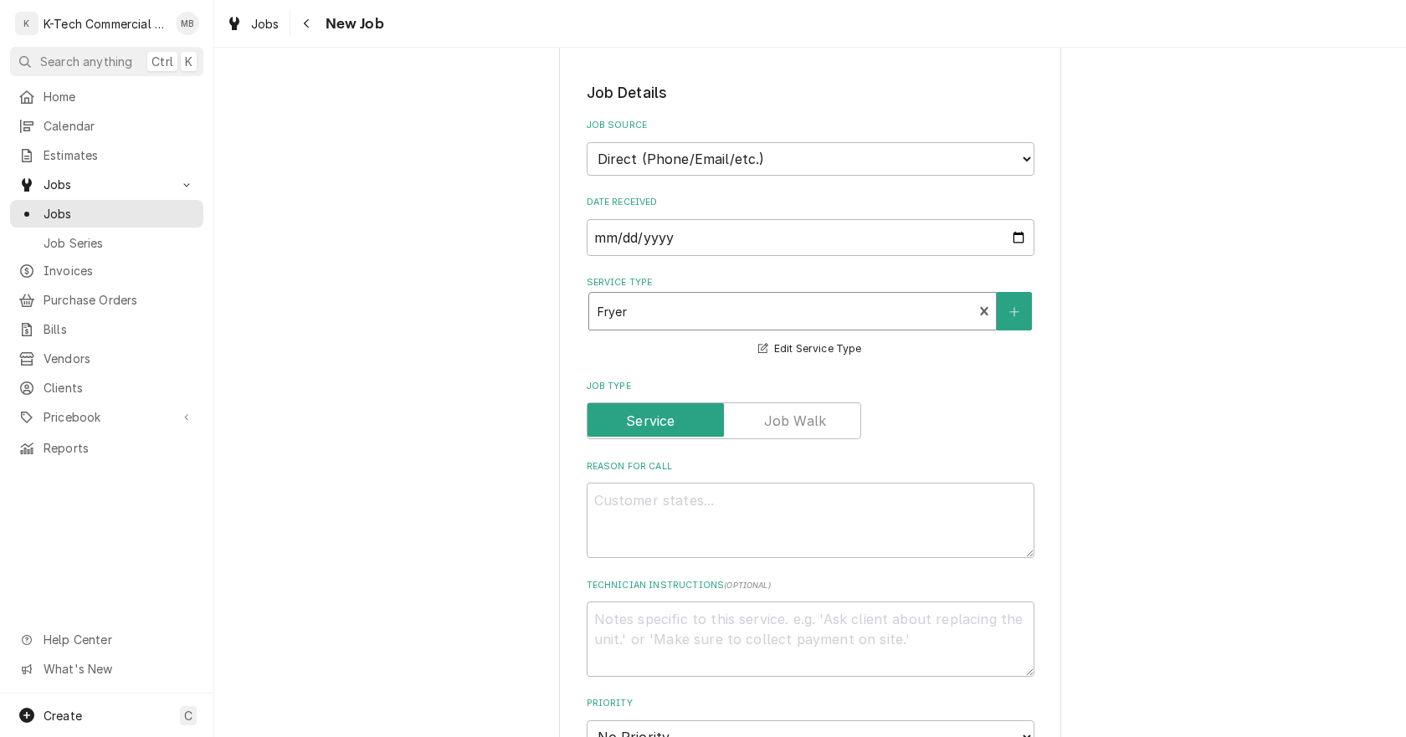
scroll to position [335, 0]
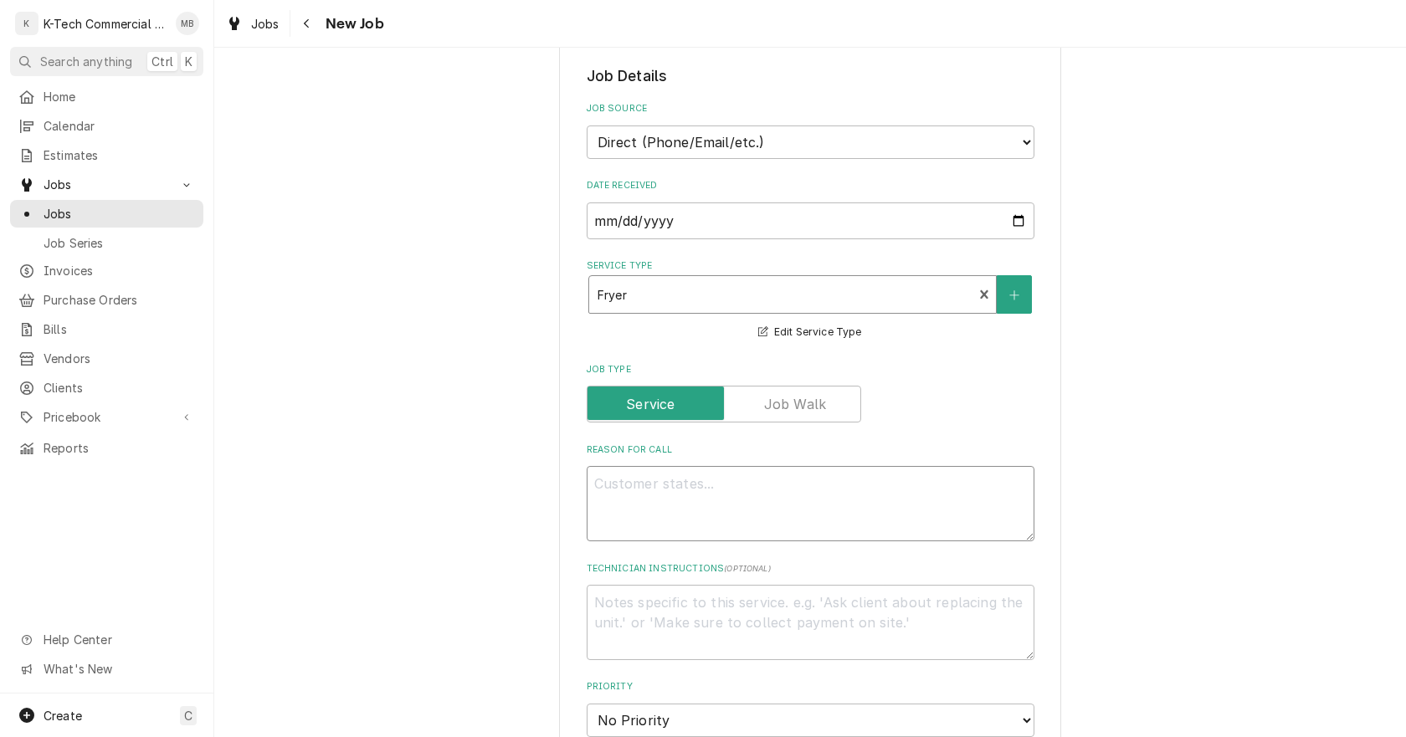
click at [715, 511] on textarea "Reason For Call" at bounding box center [811, 503] width 448 height 75
type textarea "x"
type textarea "F"
type textarea "x"
type textarea "Fr"
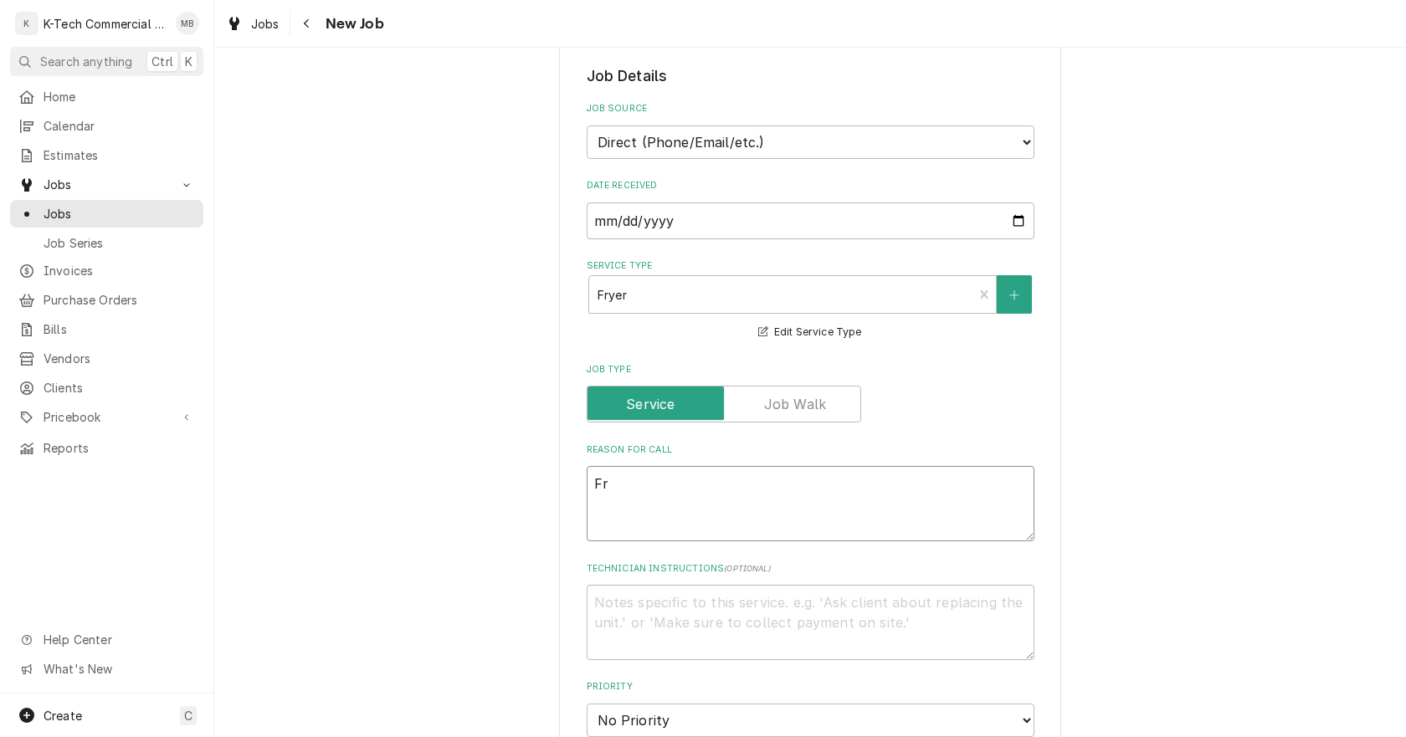
type textarea "x"
type textarea "Fry"
type textarea "x"
type textarea "[PERSON_NAME]"
type textarea "x"
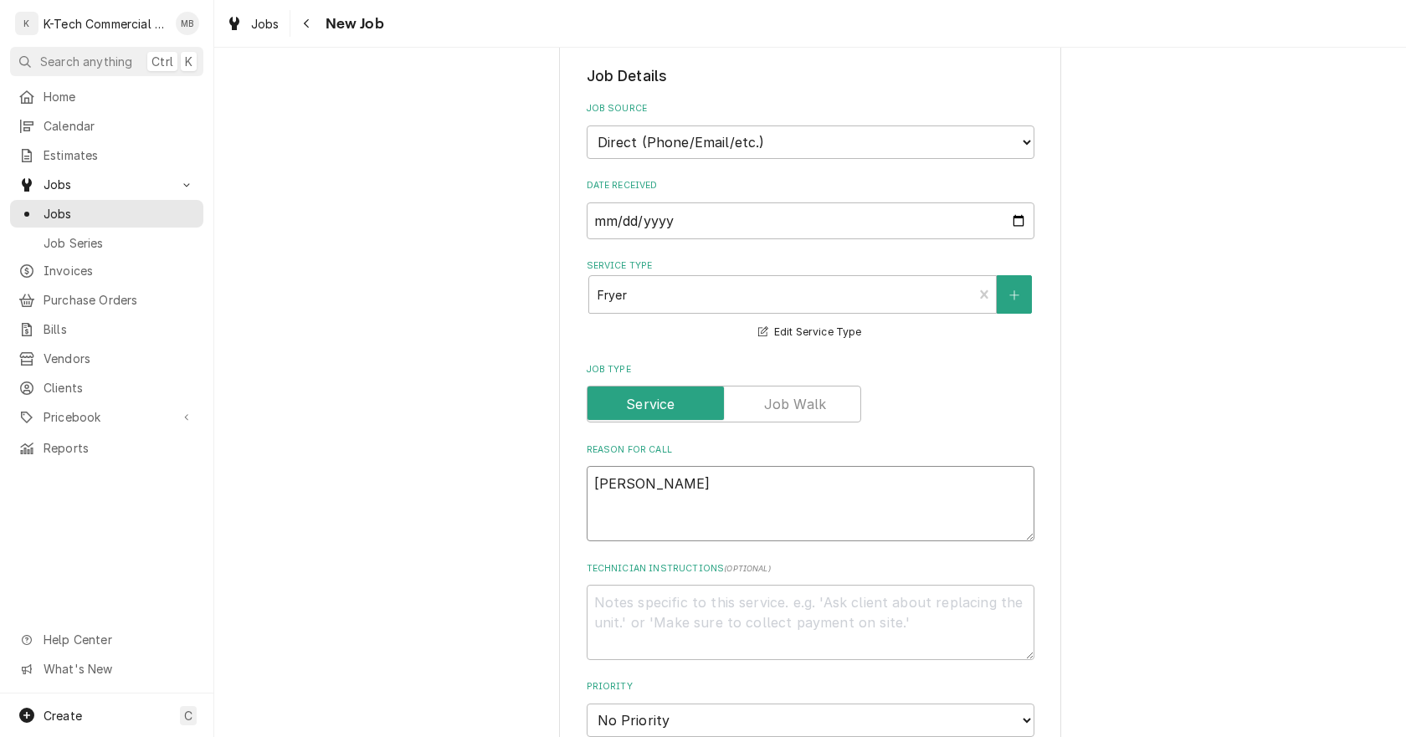
type textarea "Fryer"
type textarea "x"
type textarea "Fryer"
type textarea "x"
type textarea "Fryer h"
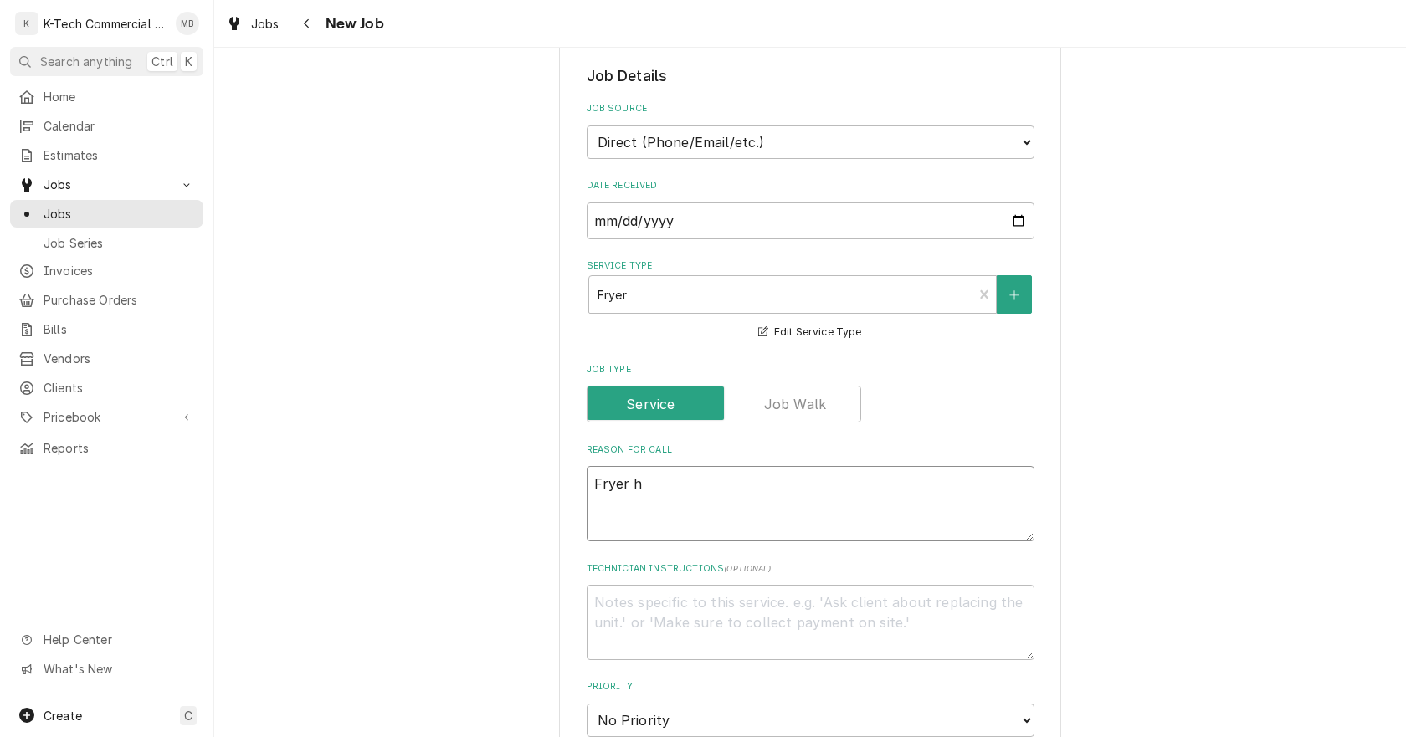
type textarea "x"
type textarea "[PERSON_NAME]"
type textarea "x"
type textarea "Fryer had"
type textarea "x"
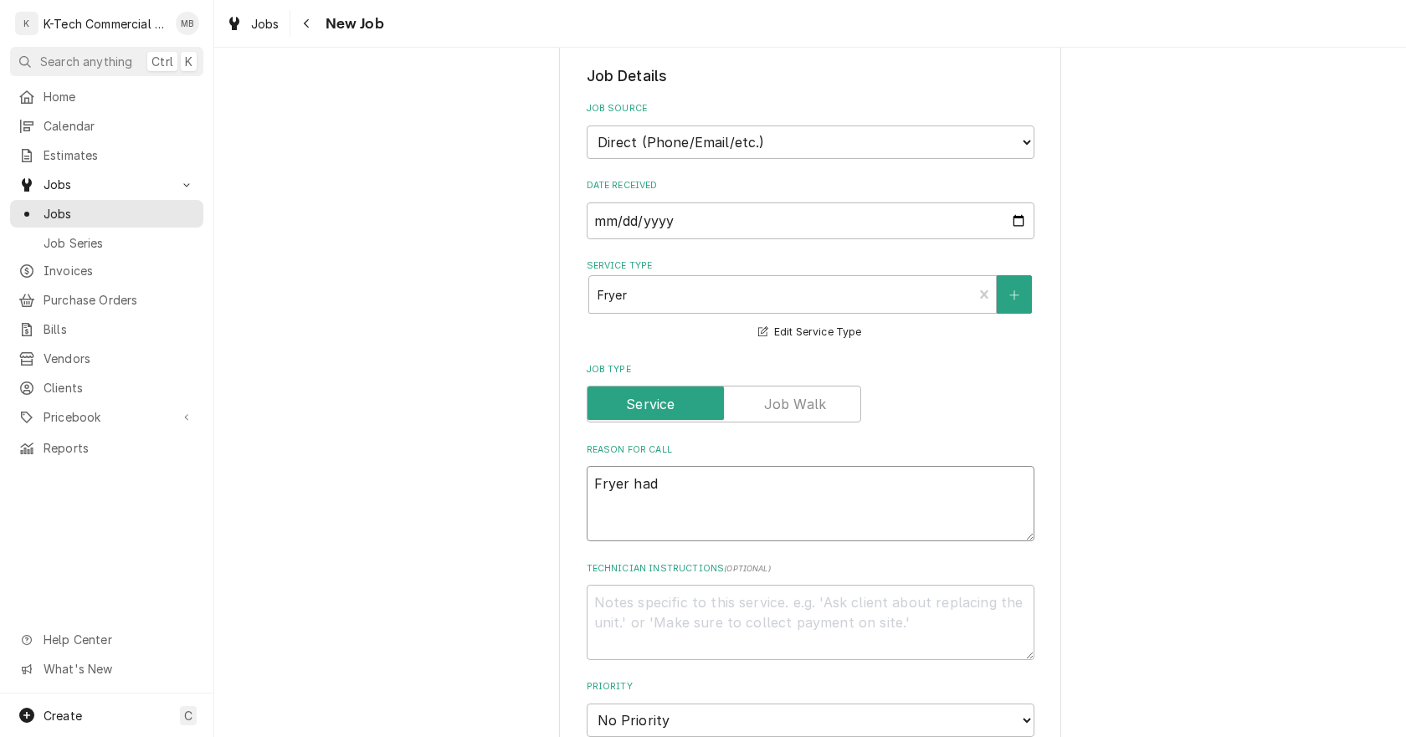
type textarea "[PERSON_NAME]"
type textarea "x"
type textarea "Fryer has"
type textarea "x"
type textarea "Fryer has"
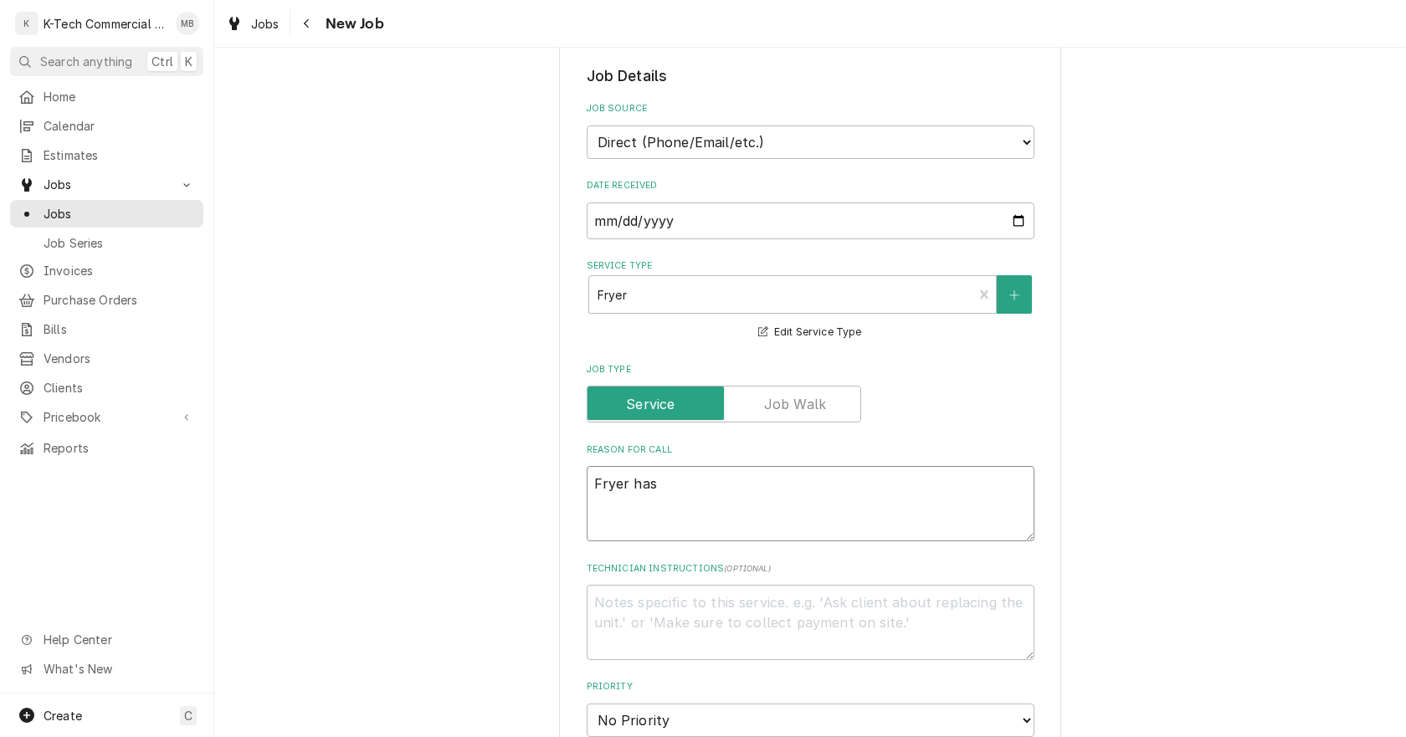
type textarea "x"
type textarea "Fryer has a"
type textarea "x"
type textarea "Fryer has a"
type textarea "x"
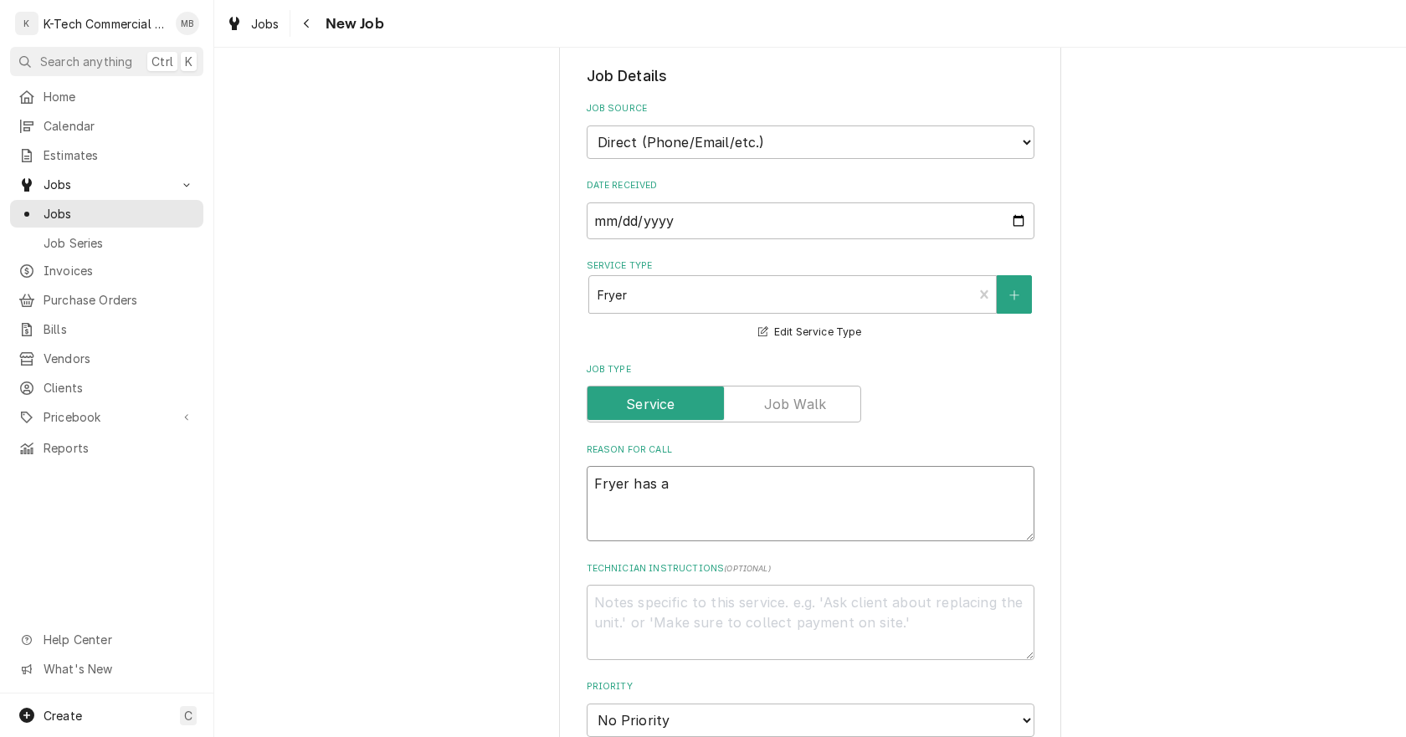
type textarea "[PERSON_NAME] has a p"
type textarea "x"
type textarea "[PERSON_NAME] has a po"
type textarea "x"
type textarea "[PERSON_NAME] has a pos"
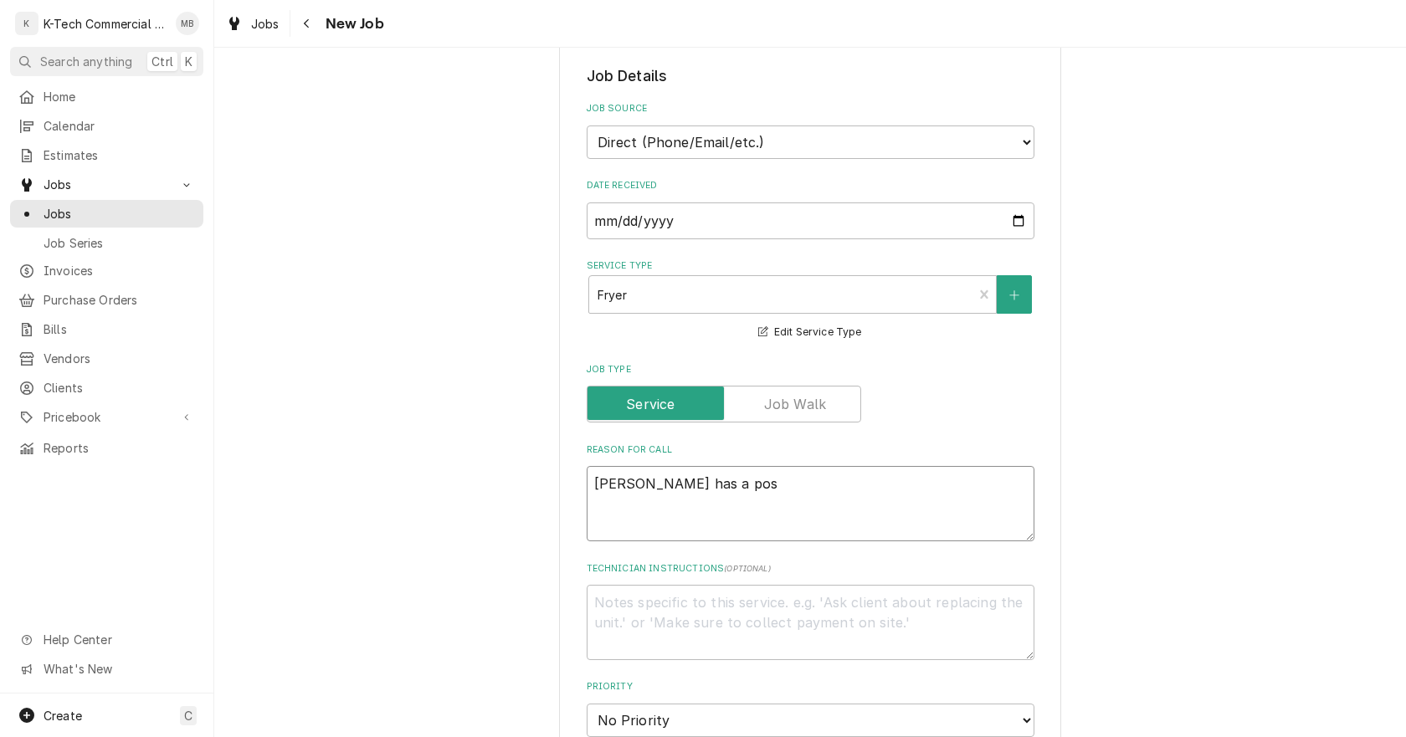
type textarea "x"
type textarea "[PERSON_NAME] has a [PERSON_NAME]"
type textarea "x"
type textarea "[PERSON_NAME] has a possi"
type textarea "x"
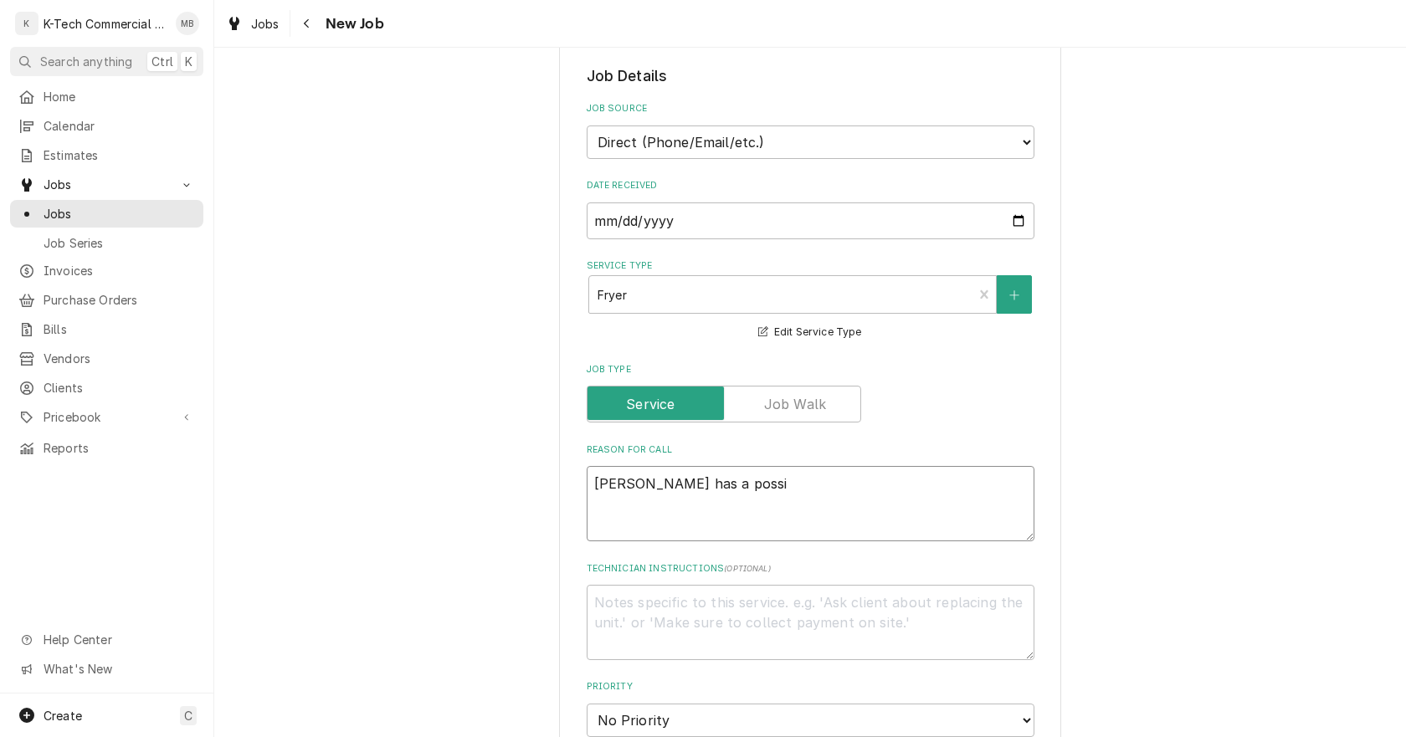
type textarea "[PERSON_NAME] has a possib"
type textarea "x"
type textarea "[PERSON_NAME] has a possibl"
type textarea "x"
type textarea "Fryer has a possible"
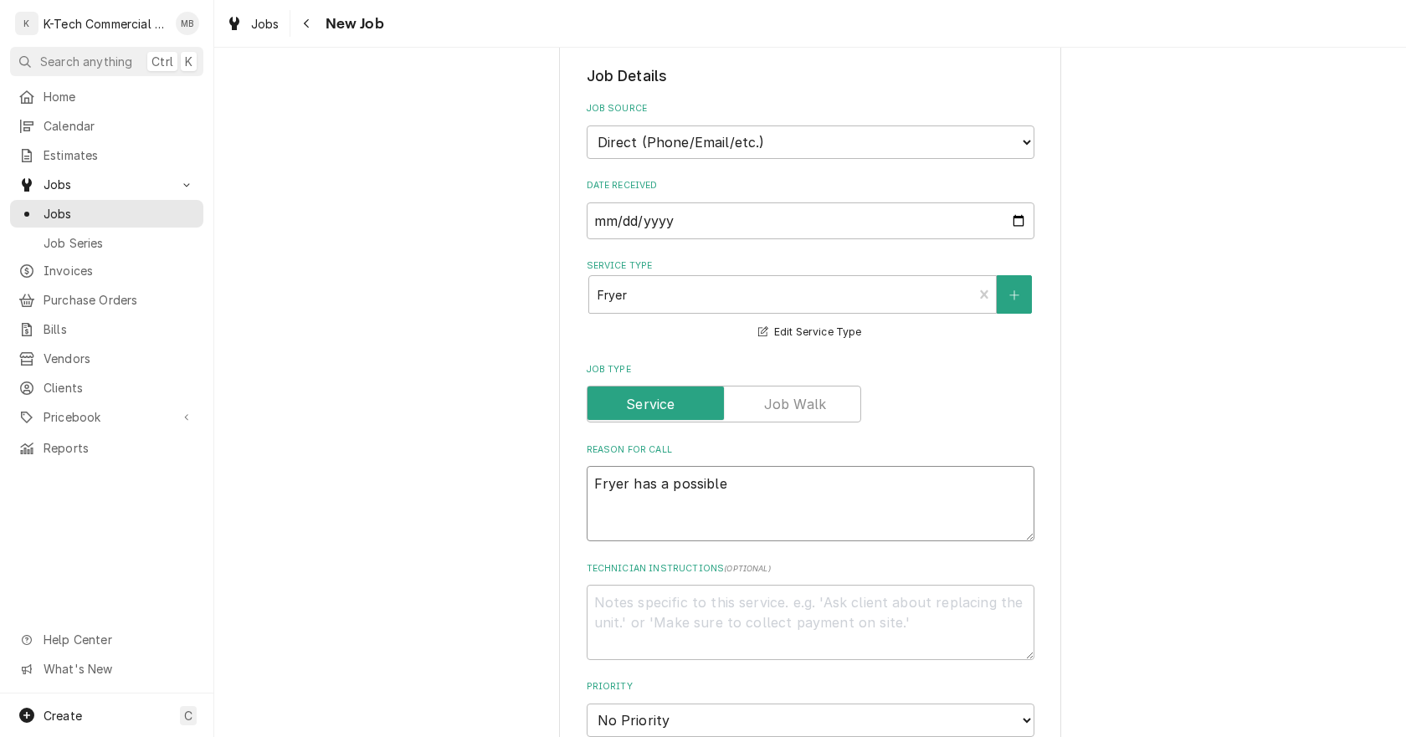
type textarea "x"
type textarea "Fryer has a possible"
type textarea "x"
type textarea "Fryer has a possible l"
type textarea "x"
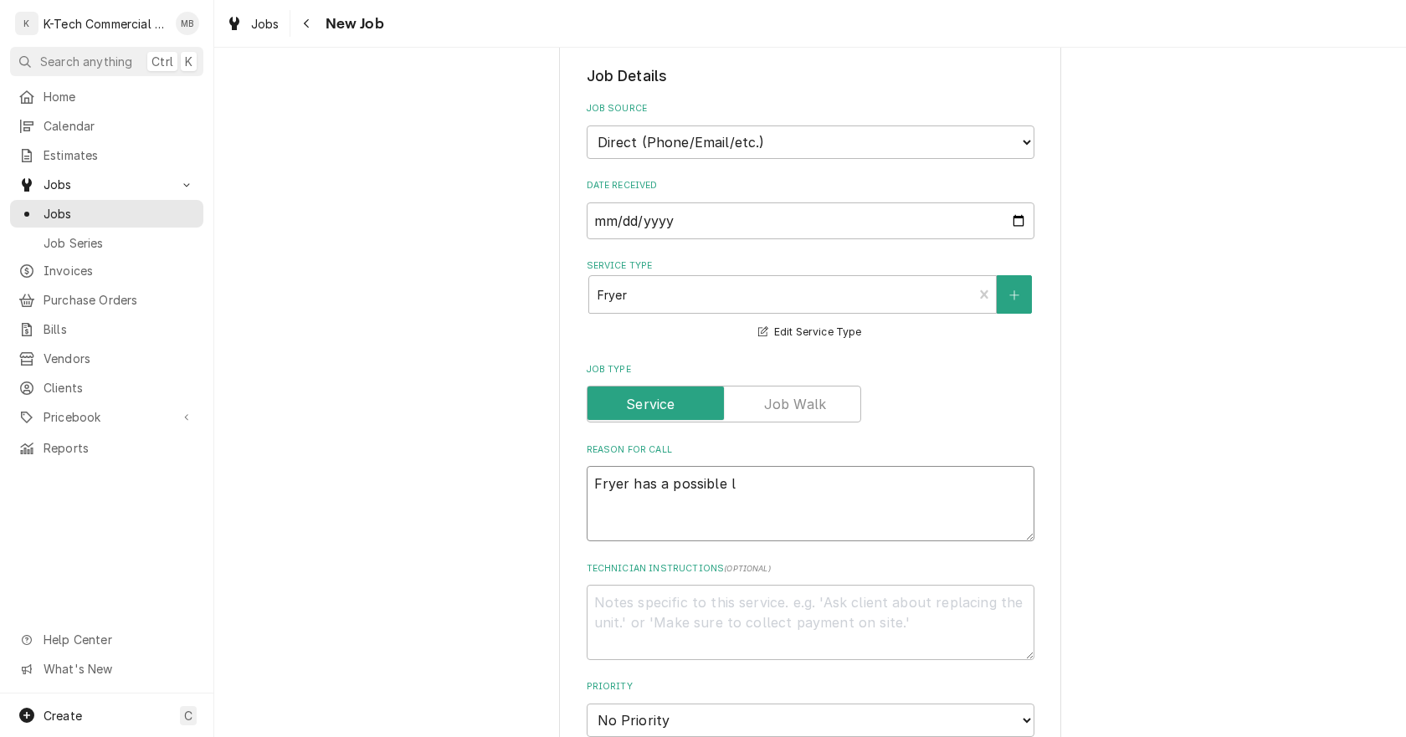
type textarea "Fryer has a possible le"
type textarea "x"
type textarea "Fryer has a possible lea"
type textarea "x"
type textarea "Fryer has a possible le"
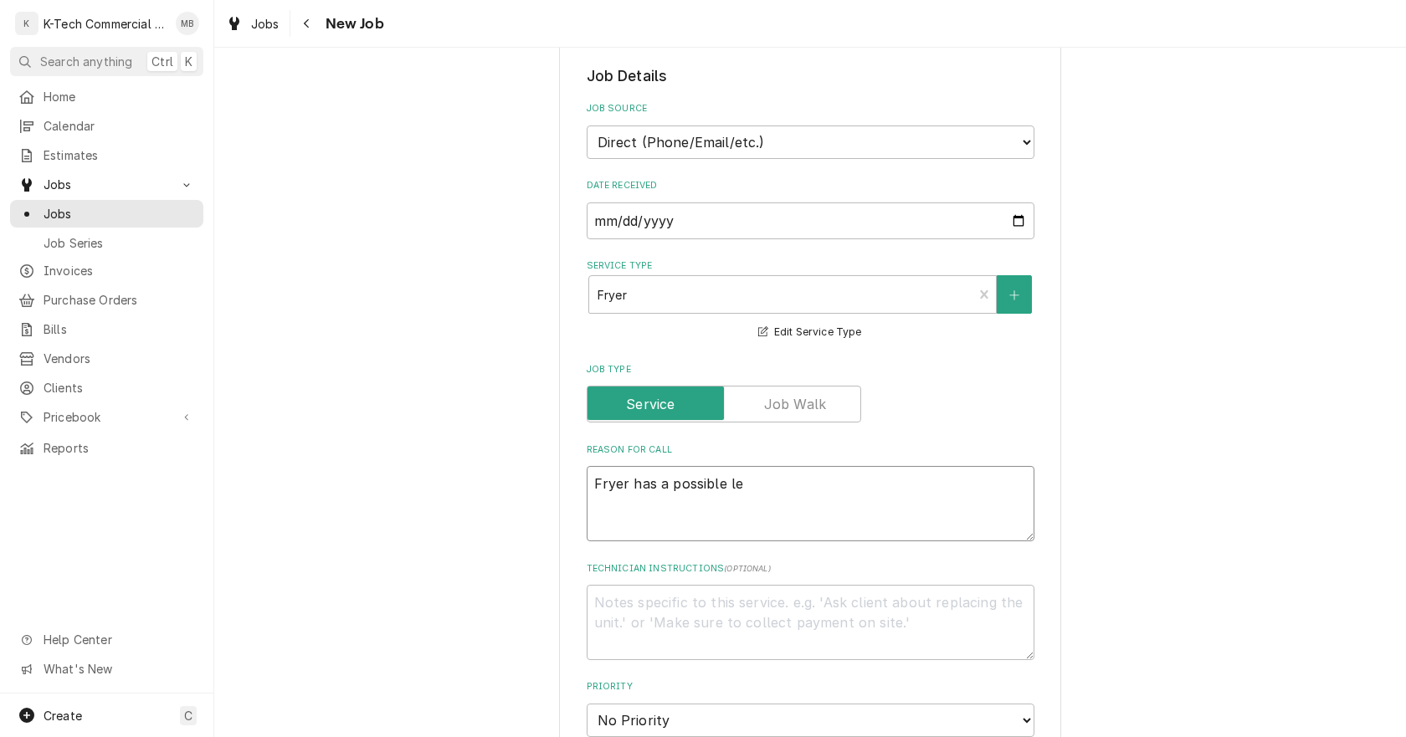
type textarea "x"
type textarea "Fryer has a possible l"
type textarea "x"
type textarea "Fryer has a possible"
type textarea "x"
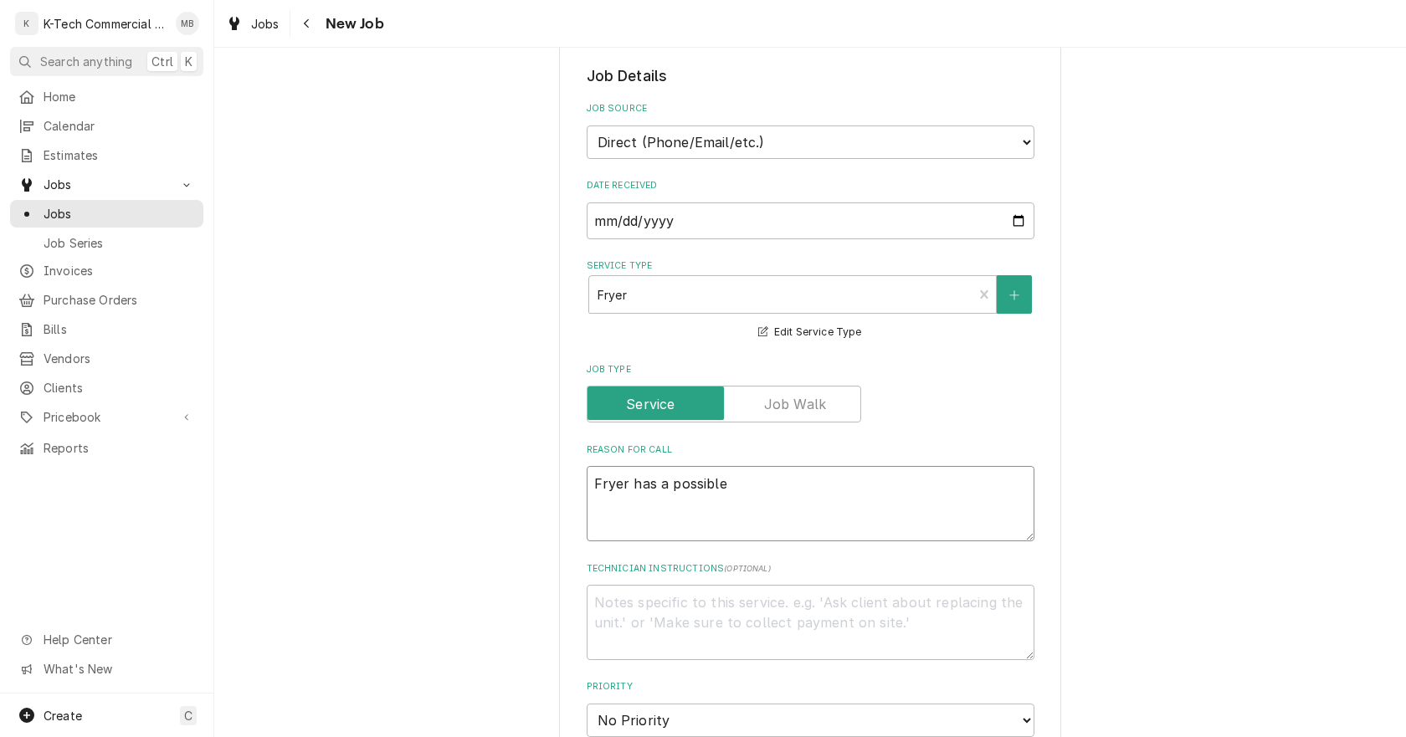
type textarea "Fryer has a possible g"
type textarea "x"
type textarea "Fryer has a possible ga"
type textarea "x"
type textarea "Fryer has a possible gas"
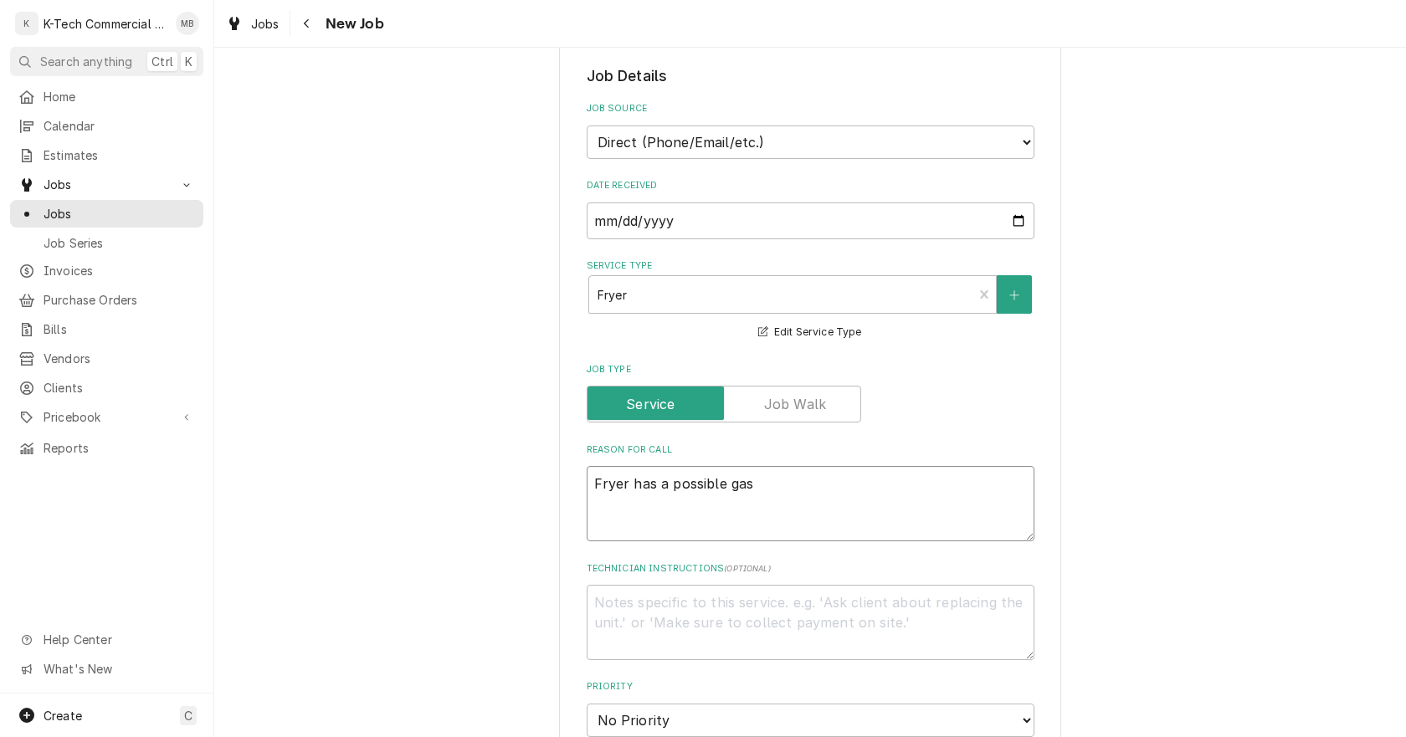
type textarea "x"
type textarea "Fryer has a possible gas"
type textarea "x"
type textarea "Fryer has a possible gas l"
type textarea "x"
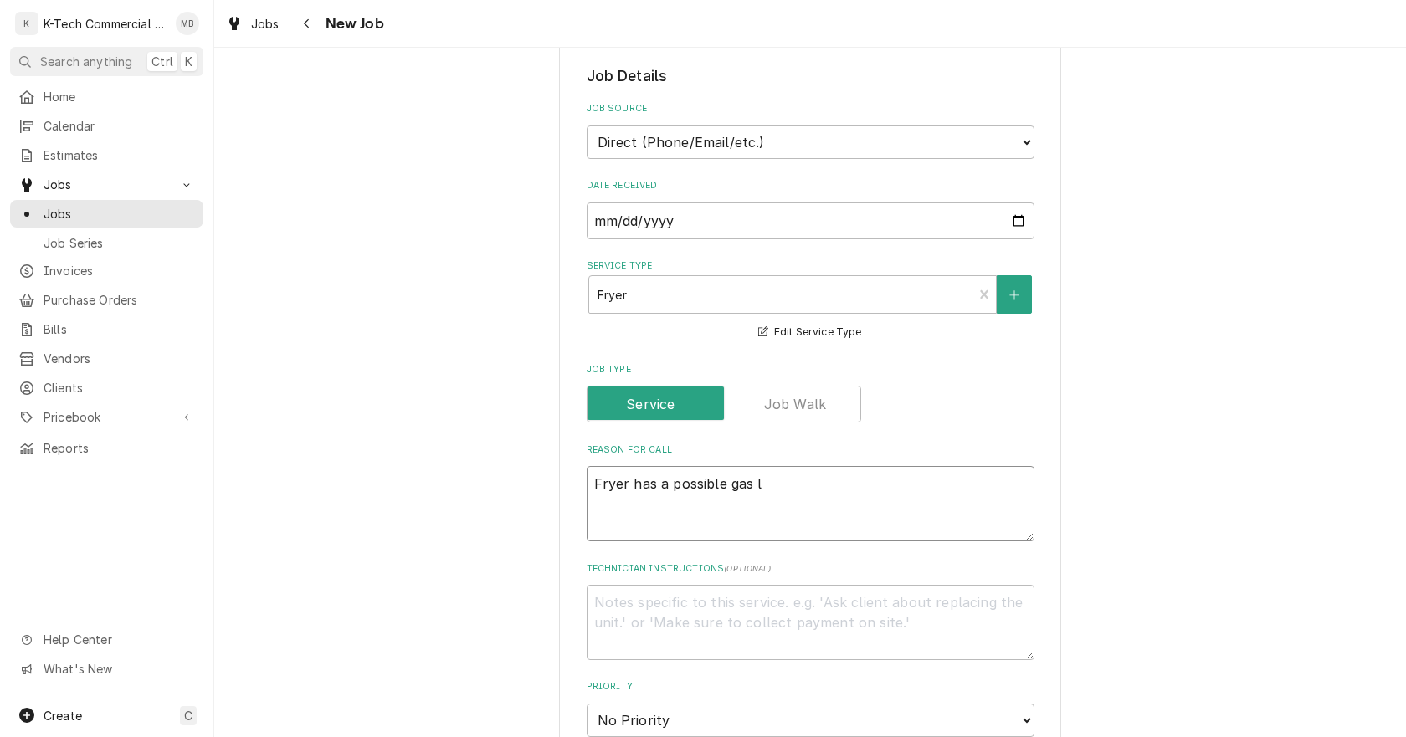
type textarea "Fryer has a possible gas le"
type textarea "x"
type textarea "Fryer has a possible gas lea"
type textarea "x"
type textarea "Fryer has a possible gas leak"
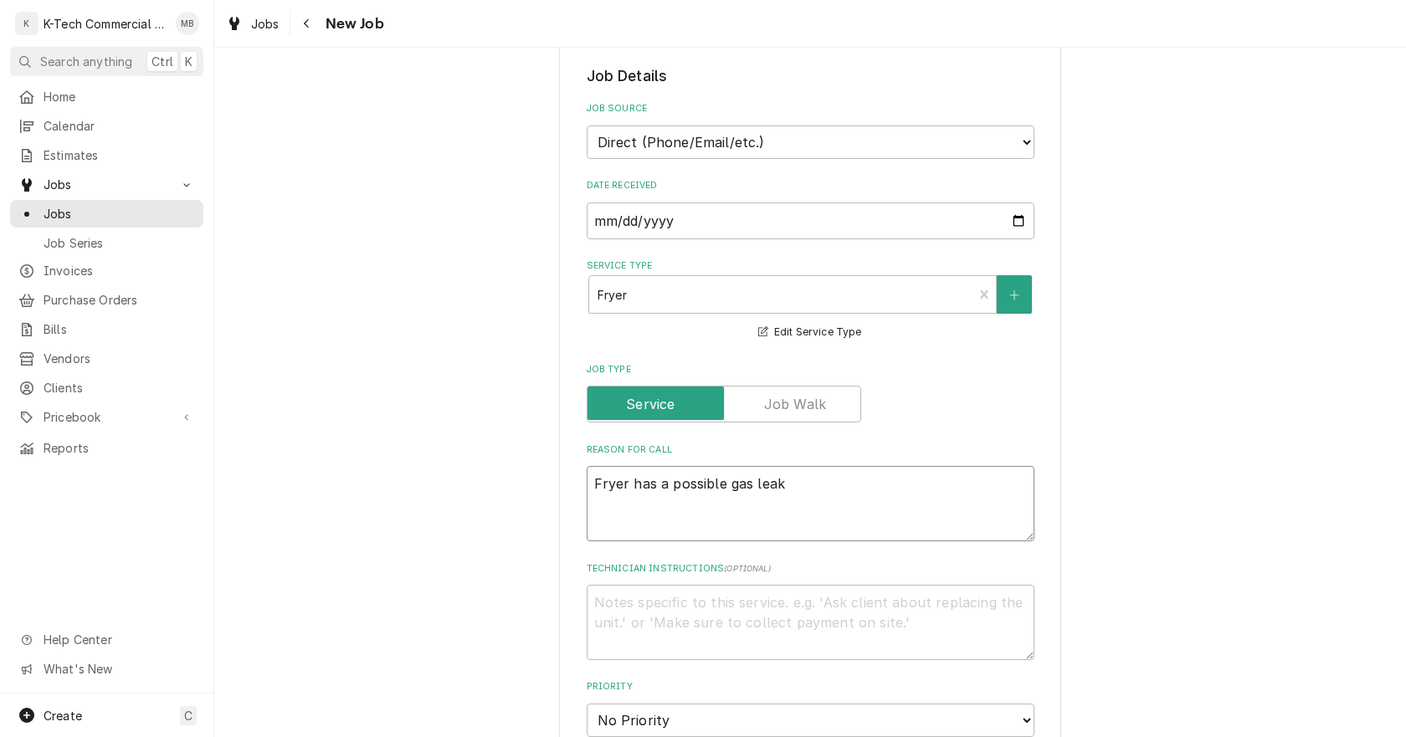
type textarea "x"
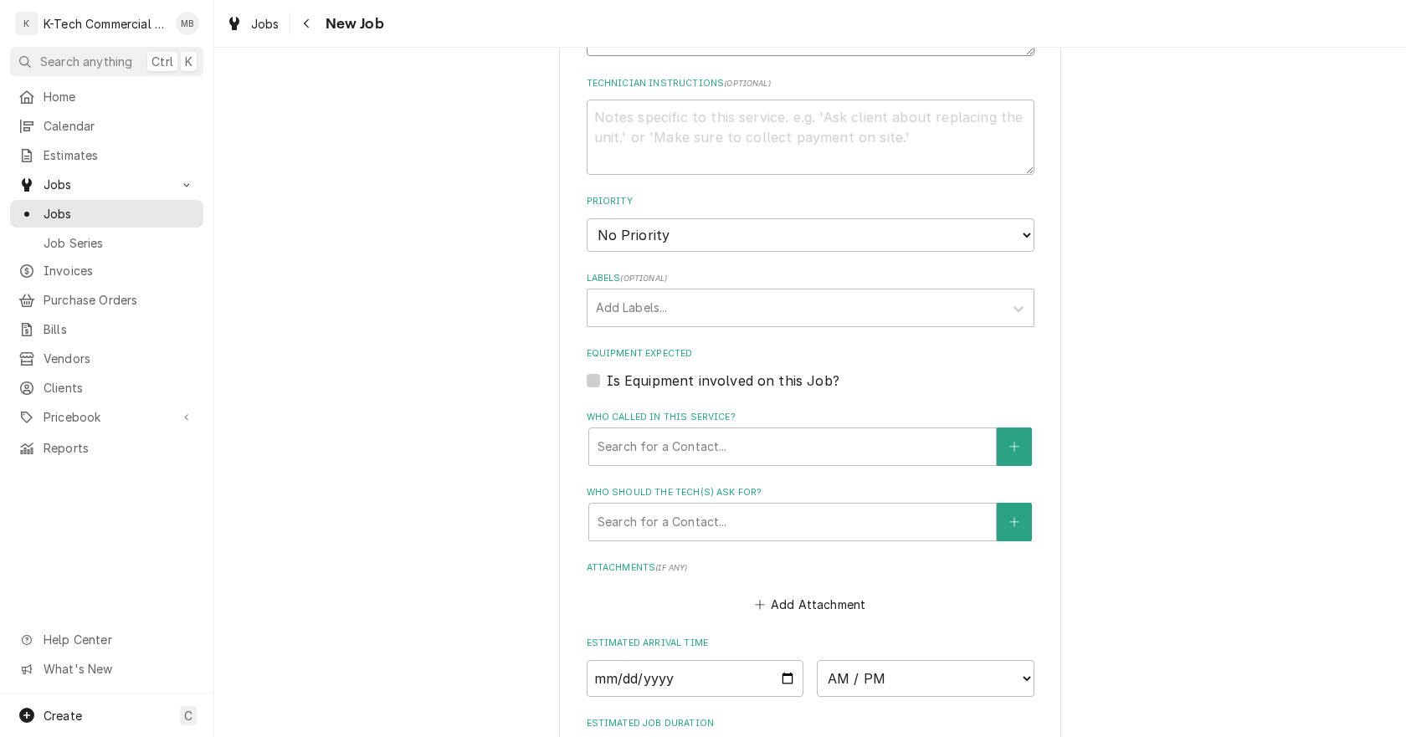
scroll to position [1080, 0]
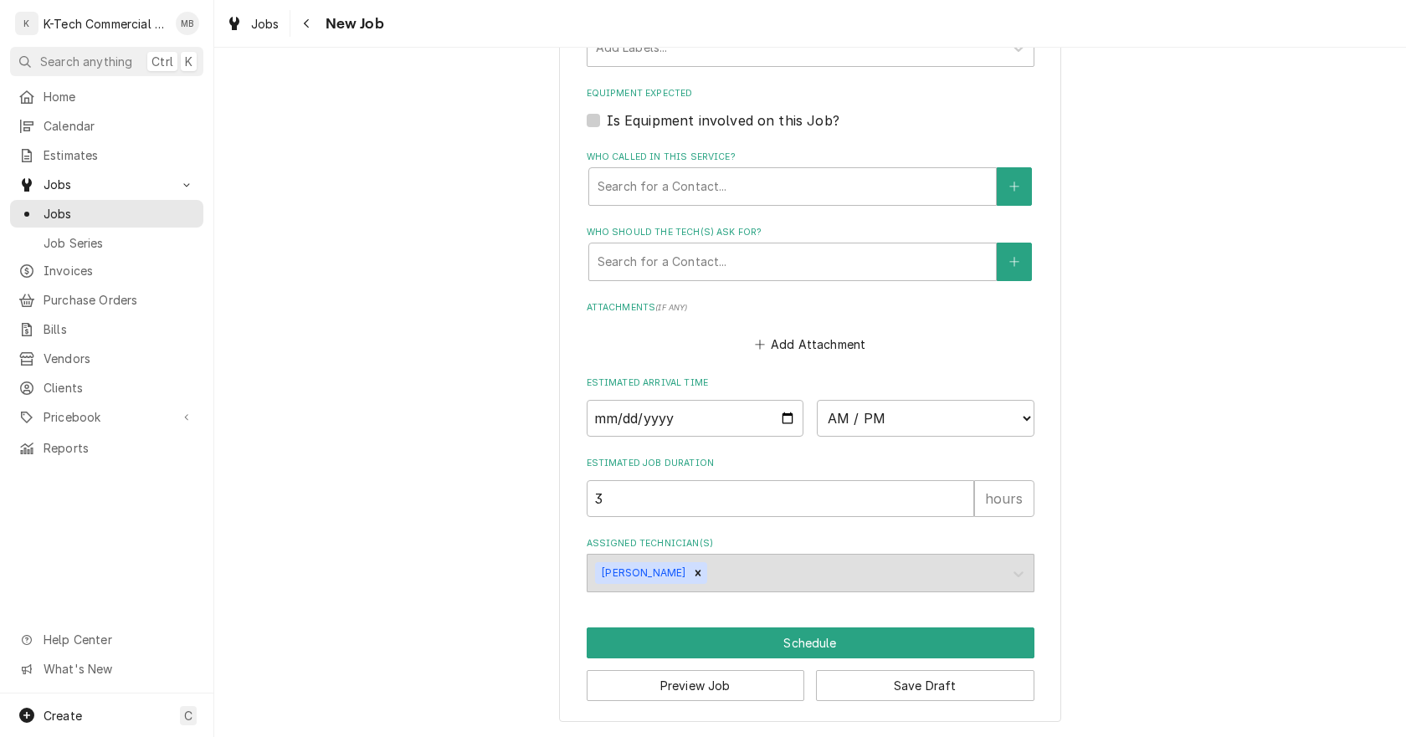
type textarea "Fryer has a possible gas leak"
click at [781, 416] on input "Date" at bounding box center [696, 418] width 218 height 37
type input "[DATE]"
click at [884, 415] on select "AM / PM 6:00 AM 6:15 AM 6:30 AM 6:45 AM 7:00 AM 7:15 AM 7:30 AM 7:45 AM 8:00 AM…" at bounding box center [926, 418] width 218 height 37
type textarea "x"
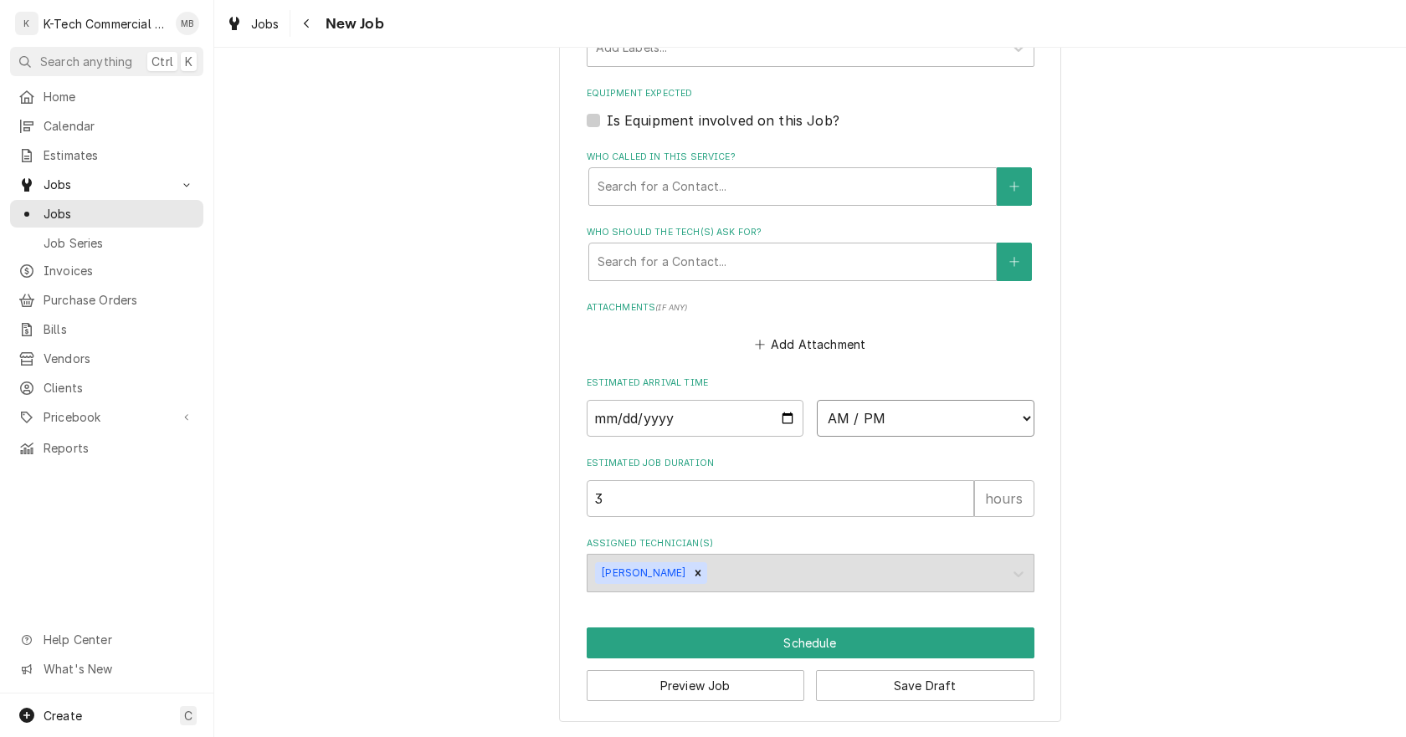
select select "11:00:00"
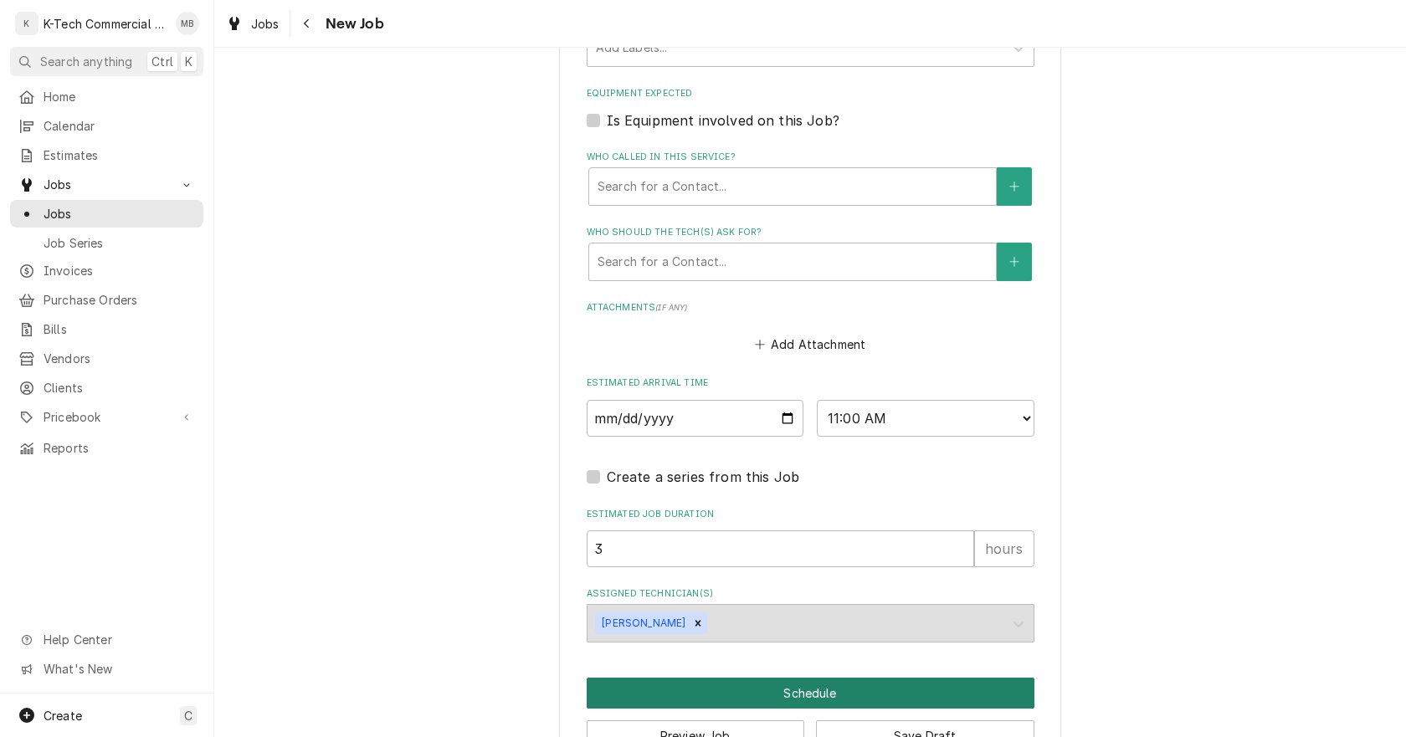
click at [828, 684] on button "Schedule" at bounding box center [811, 693] width 448 height 31
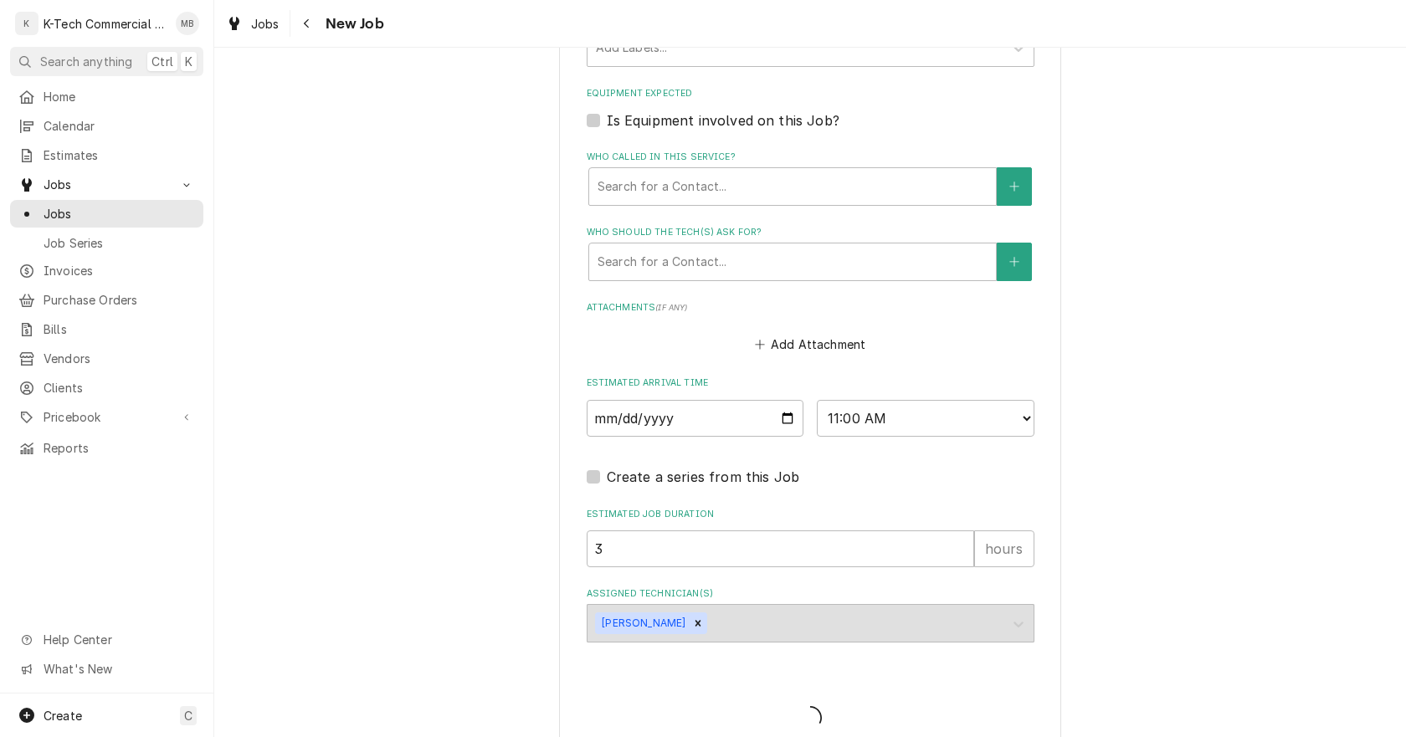
type textarea "x"
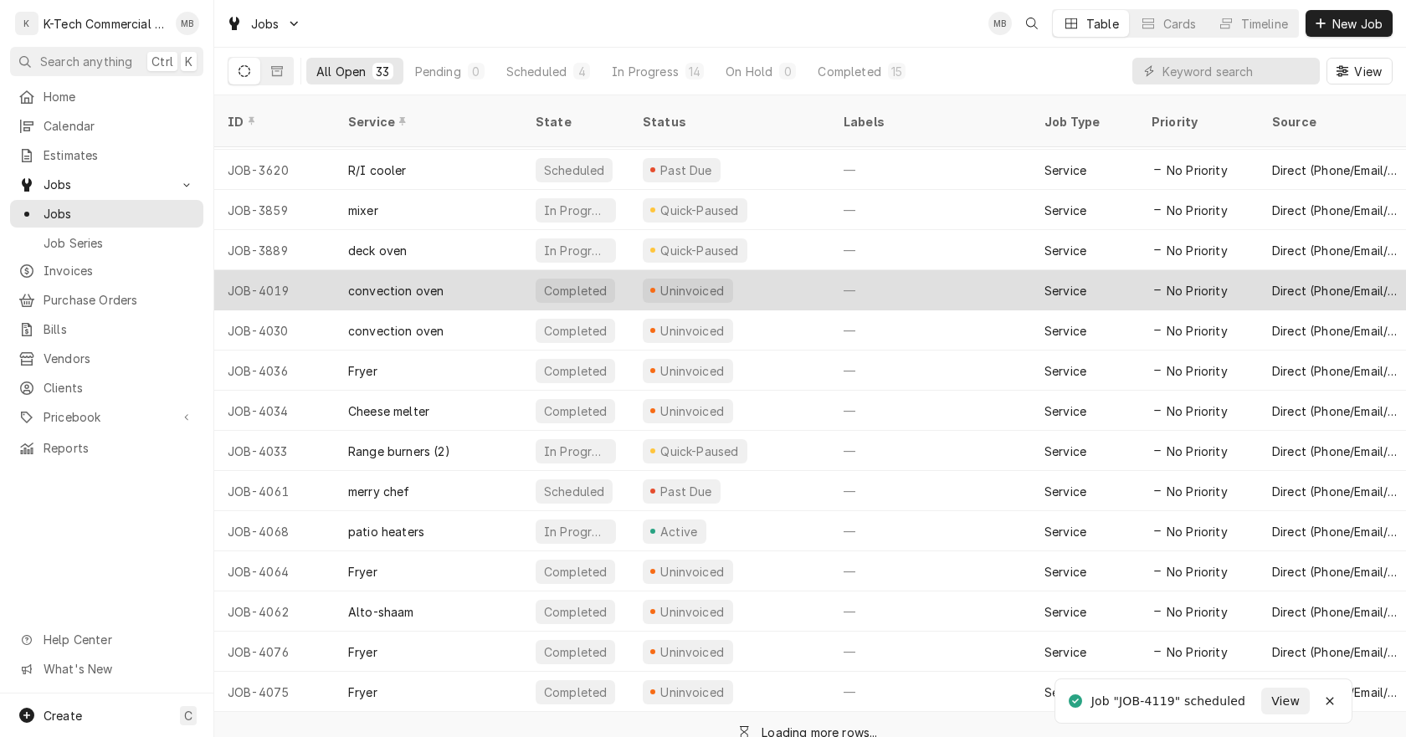
scroll to position [246, 0]
